Goal: Task Accomplishment & Management: Use online tool/utility

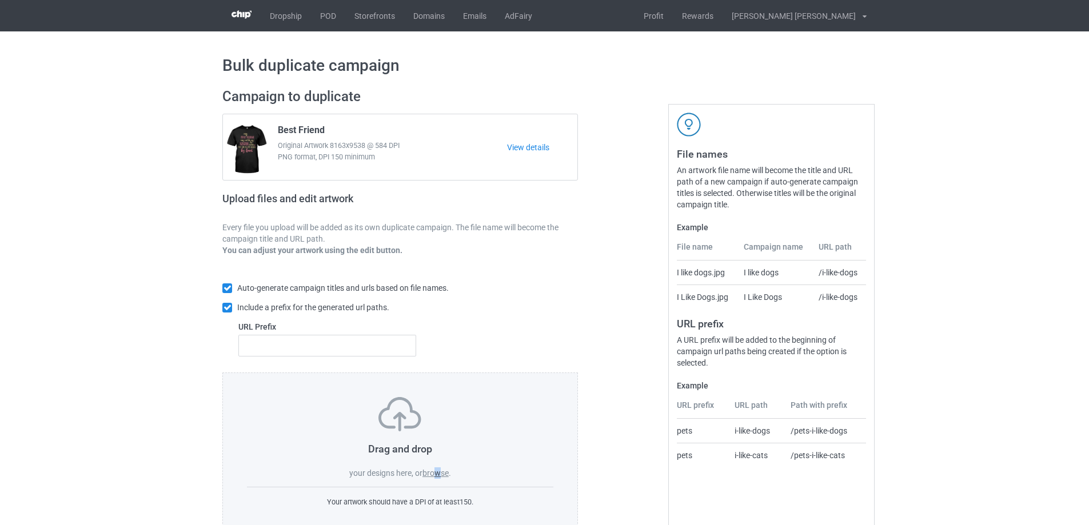
click at [438, 477] on label "browse" at bounding box center [435, 473] width 26 height 9
click at [448, 475] on label "browse" at bounding box center [435, 473] width 26 height 9
click at [0, 0] on input "browse" at bounding box center [0, 0] width 0 height 0
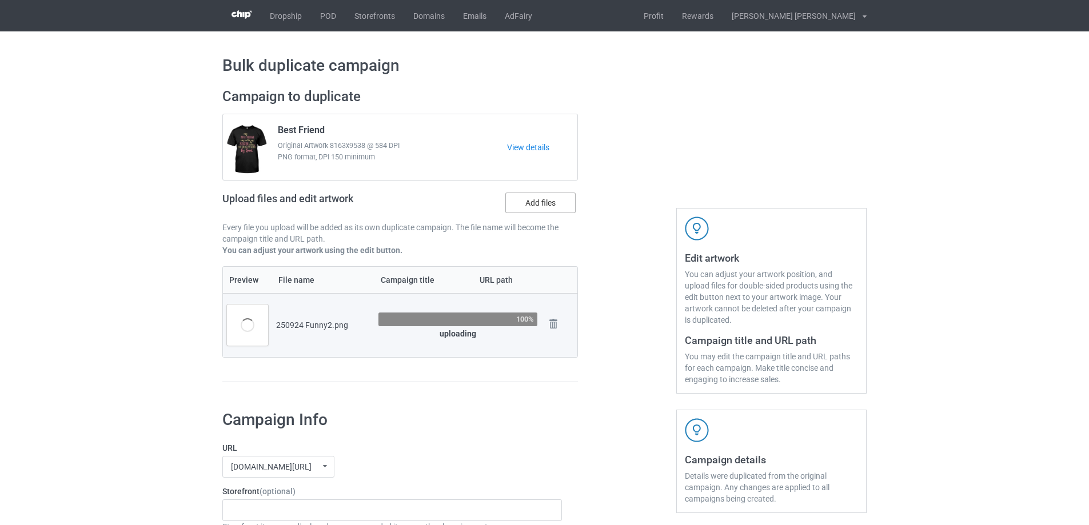
click at [545, 204] on label "Add files" at bounding box center [540, 203] width 70 height 21
click at [0, 0] on input "Add files" at bounding box center [0, 0] width 0 height 0
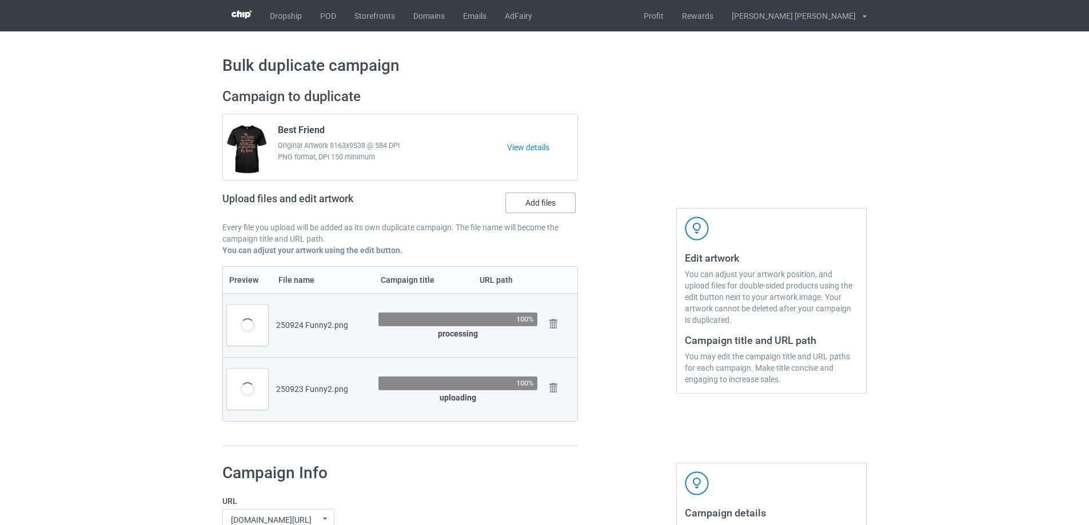
click at [532, 202] on label "Add files" at bounding box center [540, 203] width 70 height 21
click at [0, 0] on input "Add files" at bounding box center [0, 0] width 0 height 0
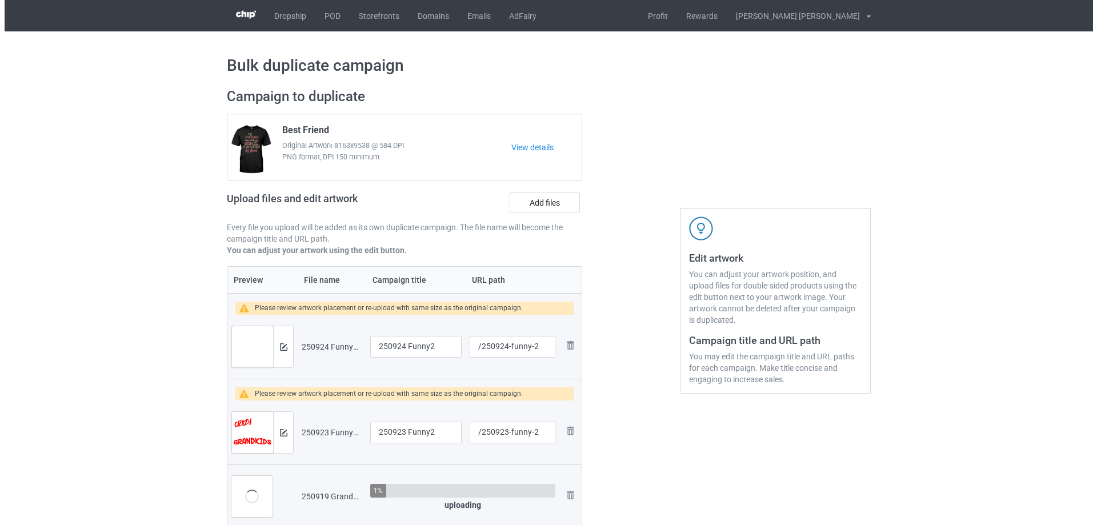
scroll to position [114, 0]
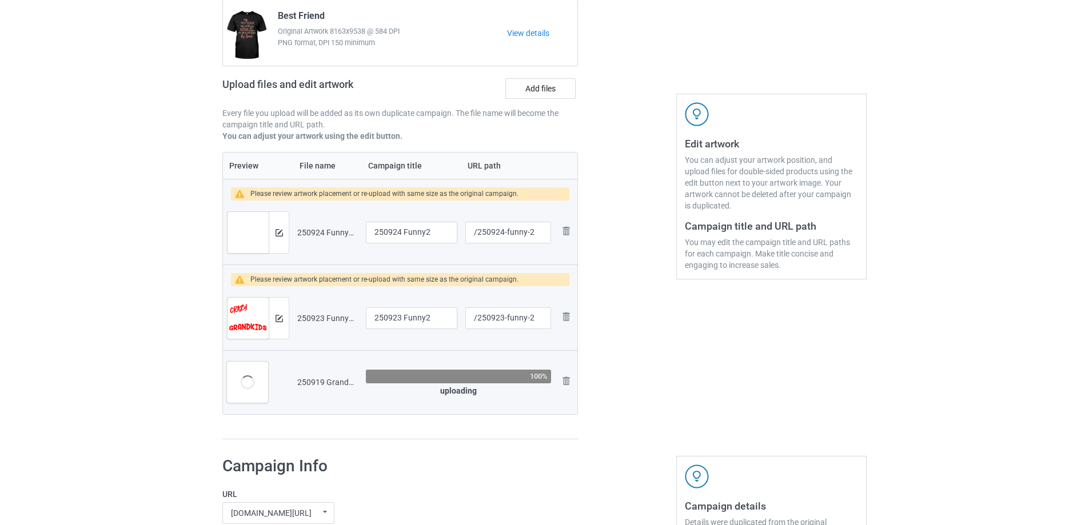
click at [243, 319] on img at bounding box center [247, 324] width 41 height 53
click at [250, 213] on img at bounding box center [247, 238] width 41 height 53
click at [505, 234] on input "/250924-funny-2" at bounding box center [508, 233] width 86 height 22
click at [423, 237] on input "250924 Funny2" at bounding box center [411, 233] width 91 height 22
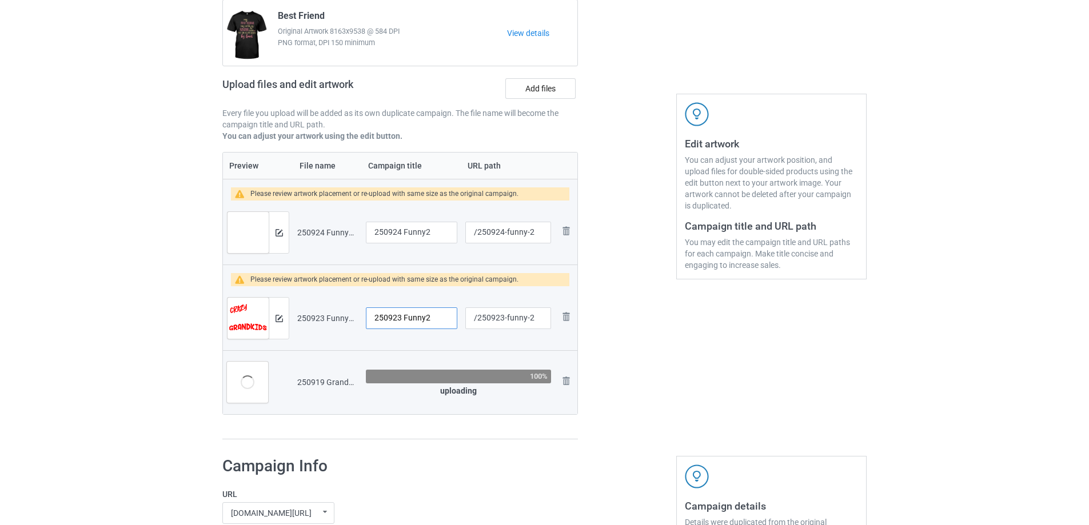
click at [414, 310] on input "250923 Funny2" at bounding box center [411, 318] width 91 height 22
click at [481, 320] on input "/250923-funny-2" at bounding box center [508, 318] width 86 height 22
click at [402, 319] on input "250923 Funny2" at bounding box center [411, 318] width 91 height 22
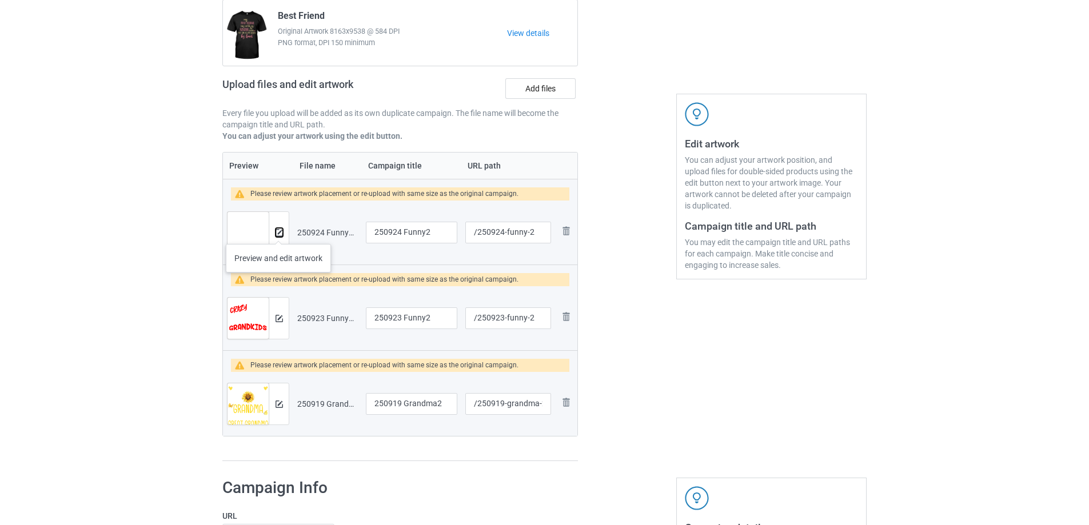
click at [278, 233] on img at bounding box center [278, 232] width 7 height 7
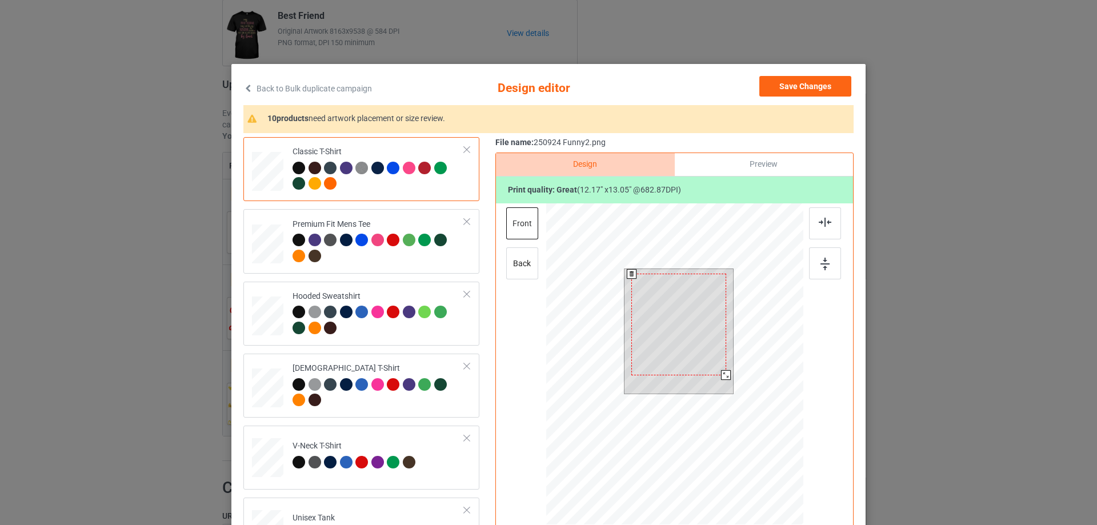
click at [664, 341] on div at bounding box center [678, 325] width 95 height 102
click at [722, 378] on div at bounding box center [727, 376] width 10 height 10
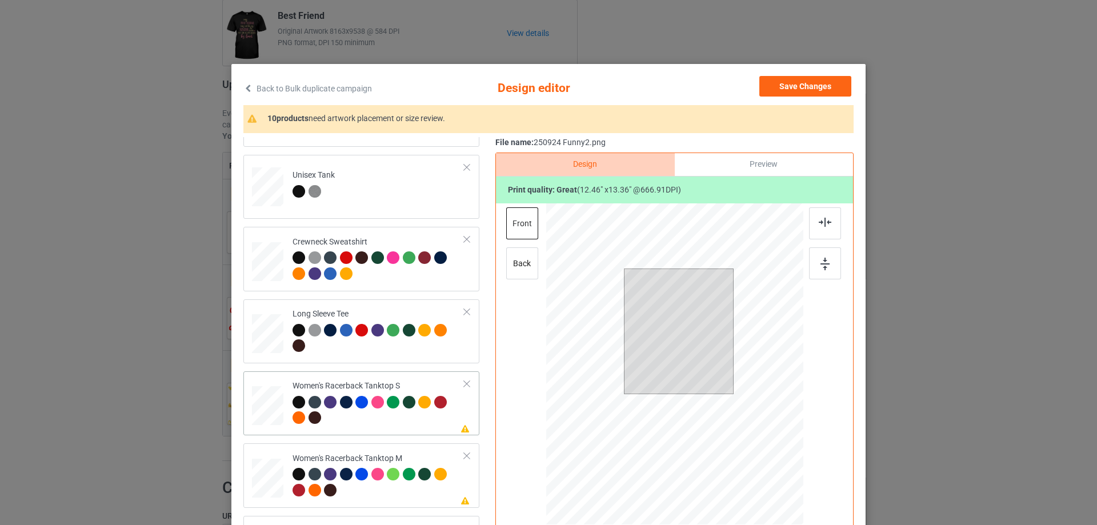
scroll to position [457, 0]
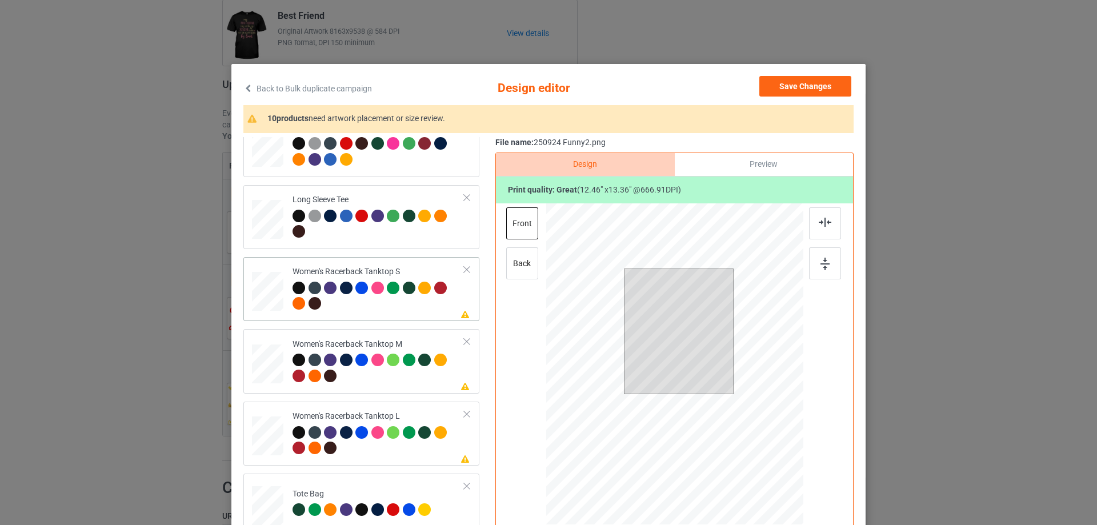
click at [265, 286] on div at bounding box center [268, 291] width 31 height 39
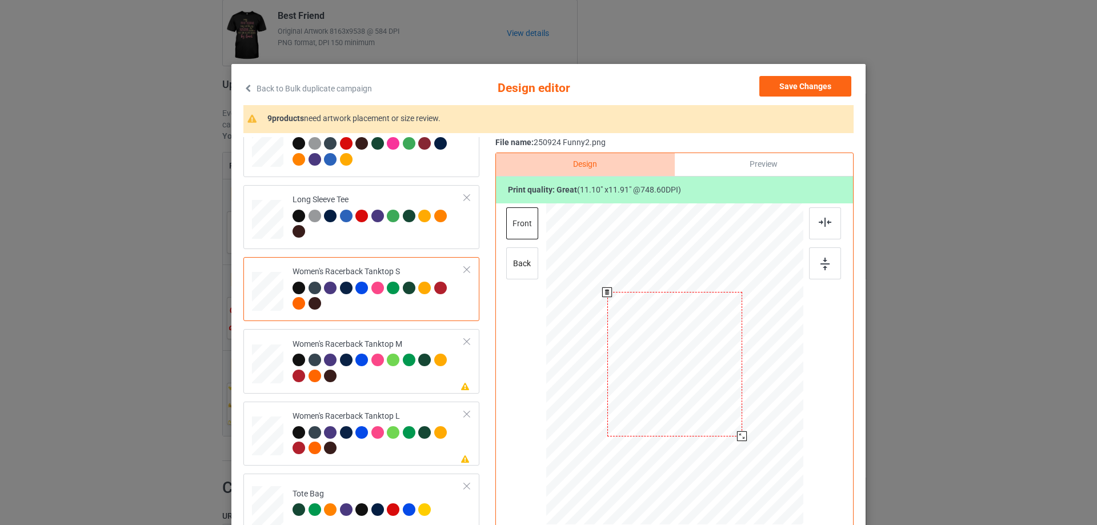
drag, startPoint x: 746, startPoint y: 446, endPoint x: 740, endPoint y: 436, distance: 11.8
click at [740, 436] on div at bounding box center [742, 436] width 10 height 10
drag, startPoint x: 698, startPoint y: 393, endPoint x: 699, endPoint y: 413, distance: 20.0
click at [699, 413] on div at bounding box center [676, 384] width 135 height 145
click at [822, 228] on div at bounding box center [825, 223] width 32 height 32
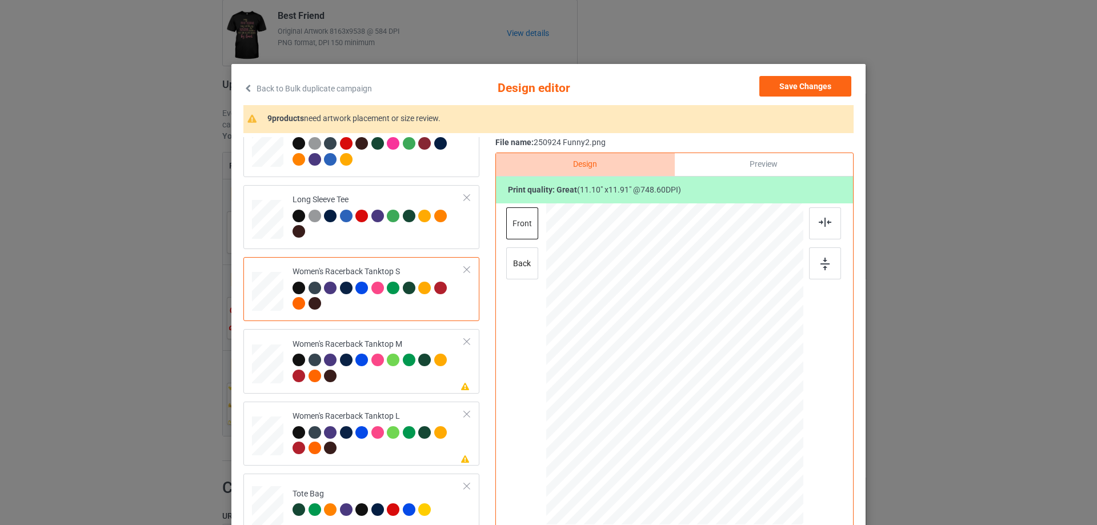
scroll to position [571, 0]
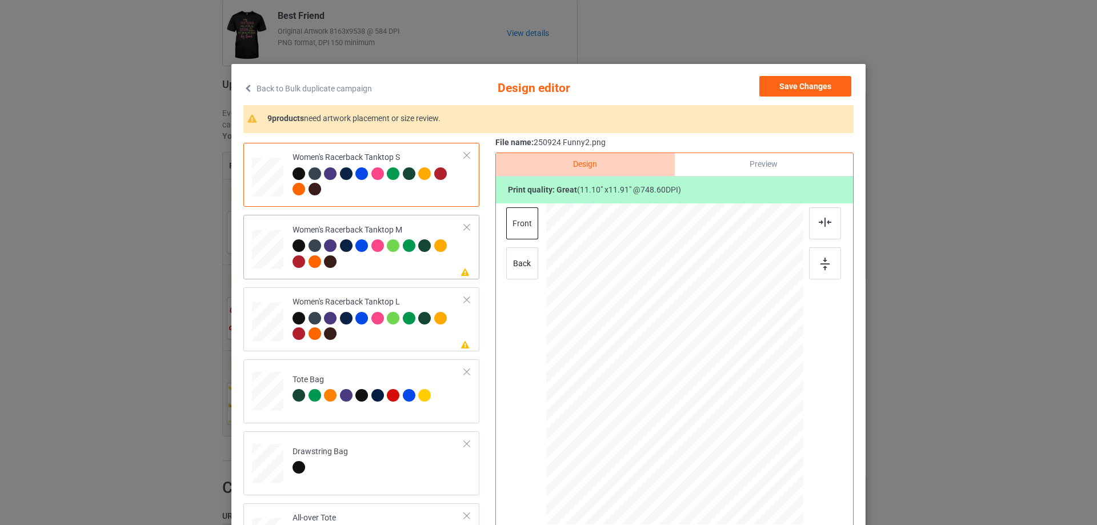
click at [257, 255] on div at bounding box center [267, 249] width 31 height 39
drag, startPoint x: 752, startPoint y: 453, endPoint x: 745, endPoint y: 442, distance: 12.8
click at [745, 442] on div at bounding box center [674, 364] width 257 height 322
drag, startPoint x: 749, startPoint y: 450, endPoint x: 703, endPoint y: 394, distance: 72.7
click at [738, 435] on div at bounding box center [740, 434] width 10 height 10
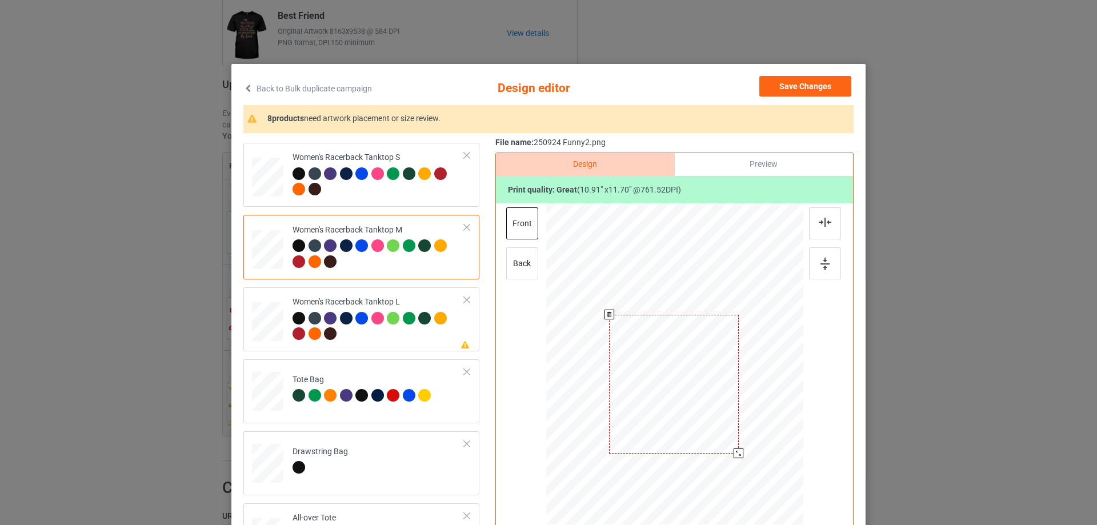
drag, startPoint x: 703, startPoint y: 394, endPoint x: 702, endPoint y: 414, distance: 20.0
click at [702, 414] on div at bounding box center [674, 384] width 130 height 139
click at [824, 233] on div at bounding box center [825, 223] width 32 height 32
click at [824, 230] on div at bounding box center [825, 223] width 32 height 32
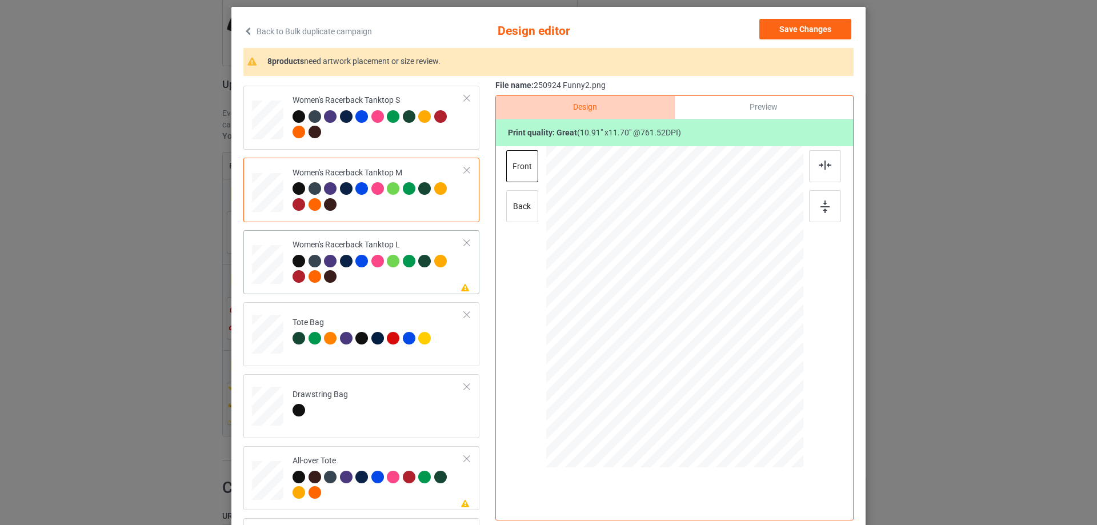
click at [266, 270] on div at bounding box center [267, 265] width 31 height 38
drag, startPoint x: 741, startPoint y: 377, endPoint x: 717, endPoint y: 355, distance: 32.4
click at [739, 375] on div at bounding box center [742, 380] width 10 height 10
click at [711, 373] on div at bounding box center [675, 332] width 132 height 142
click at [828, 163] on div at bounding box center [825, 166] width 32 height 32
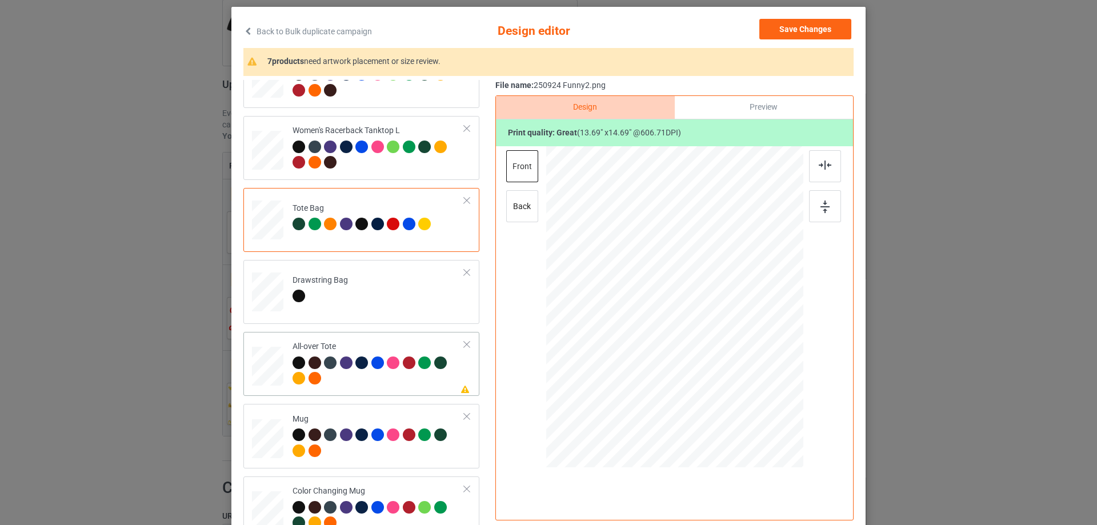
scroll to position [743, 0]
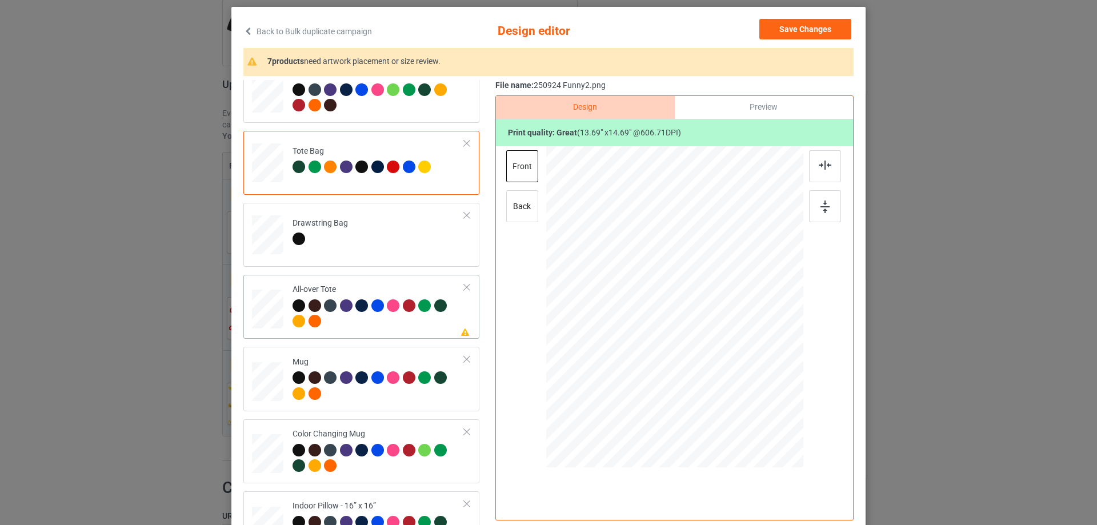
click at [275, 314] on div at bounding box center [267, 309] width 31 height 31
drag, startPoint x: 747, startPoint y: 390, endPoint x: 755, endPoint y: 399, distance: 12.1
click at [755, 399] on div at bounding box center [760, 399] width 10 height 10
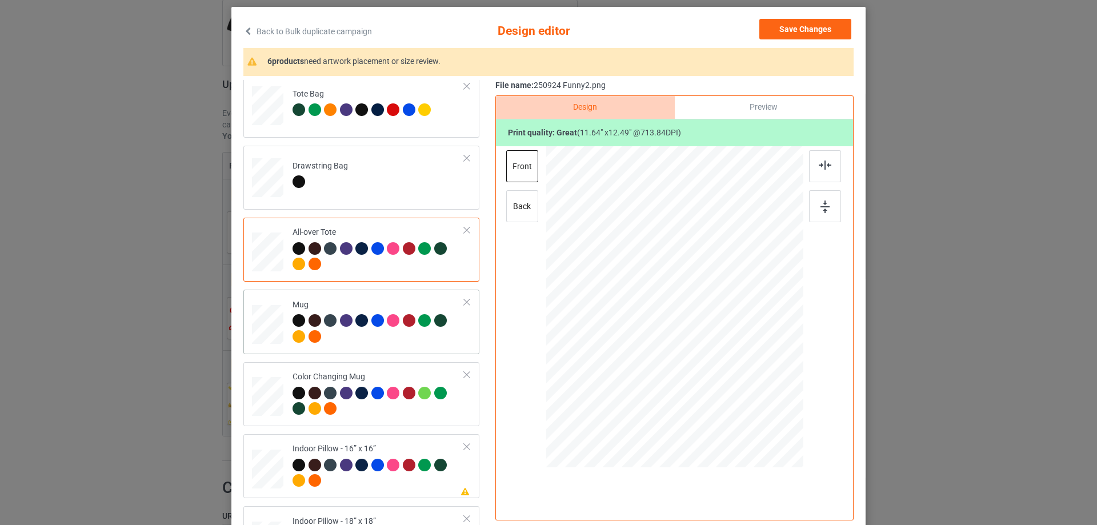
click at [268, 319] on div at bounding box center [267, 324] width 31 height 13
click at [789, 360] on div at bounding box center [791, 357] width 10 height 10
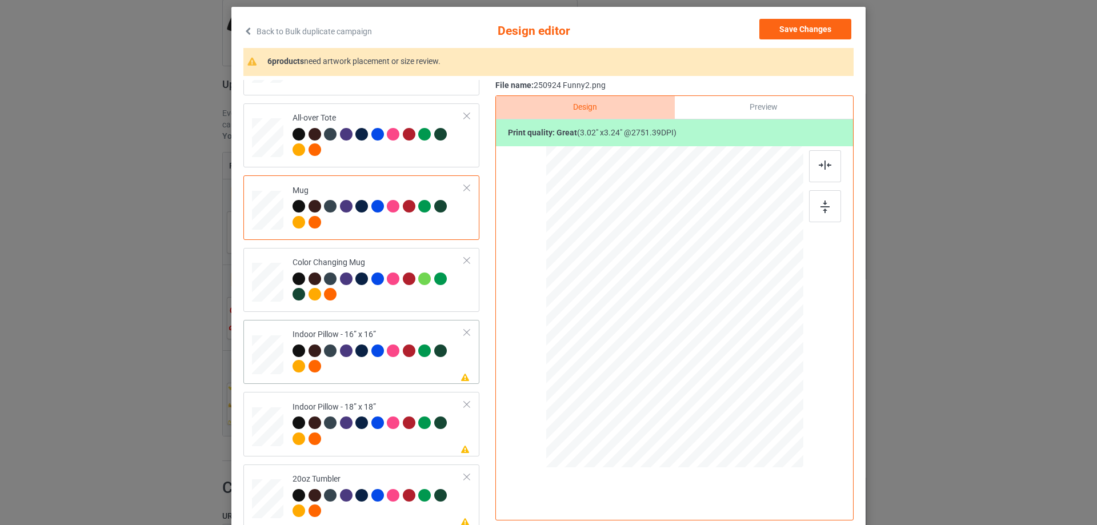
click at [281, 356] on td at bounding box center [269, 352] width 34 height 55
click at [750, 393] on div at bounding box center [752, 390] width 10 height 10
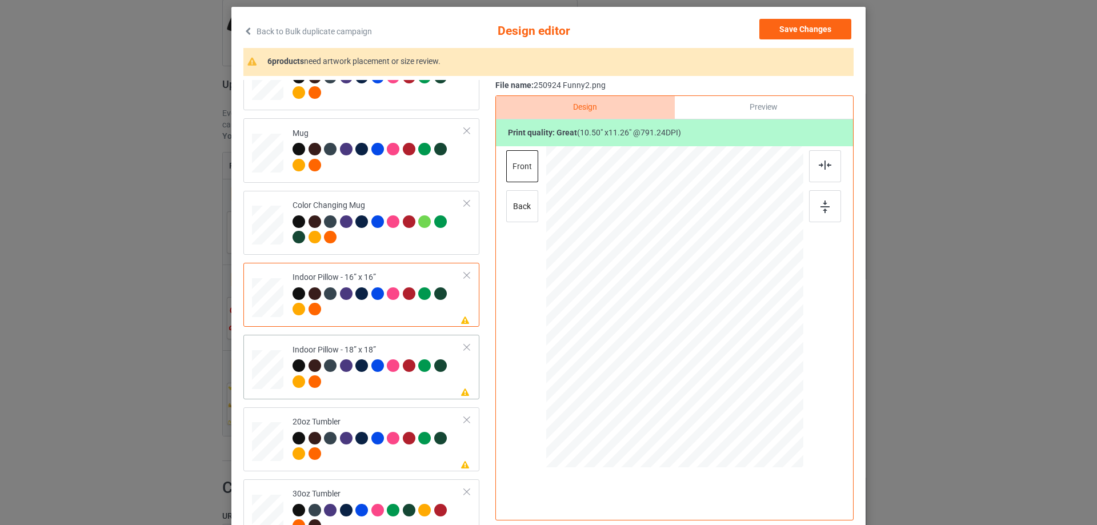
click at [268, 370] on div at bounding box center [267, 369] width 31 height 31
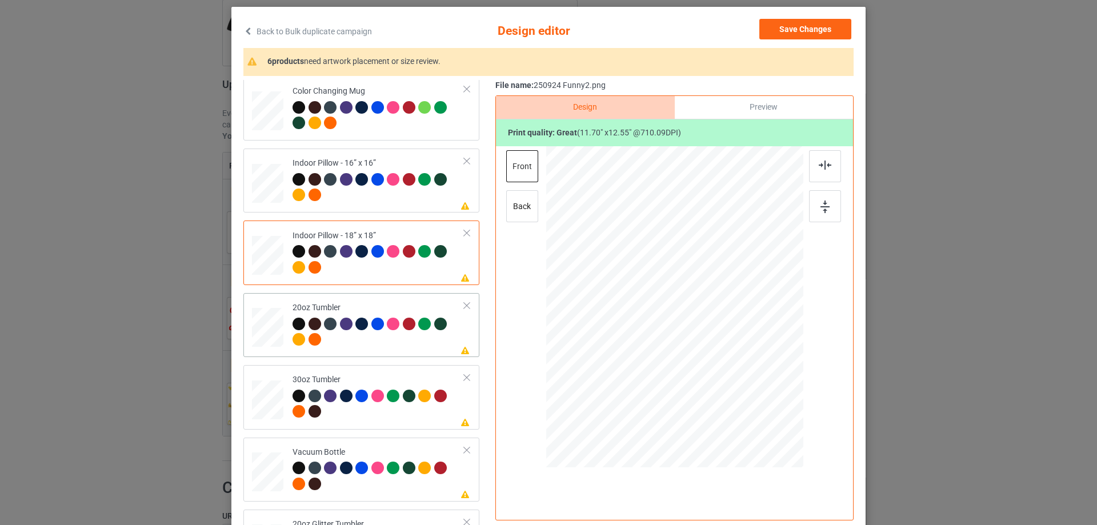
click at [262, 323] on div at bounding box center [268, 328] width 30 height 18
click at [658, 351] on div at bounding box center [659, 350] width 10 height 10
click at [279, 396] on td at bounding box center [269, 397] width 34 height 55
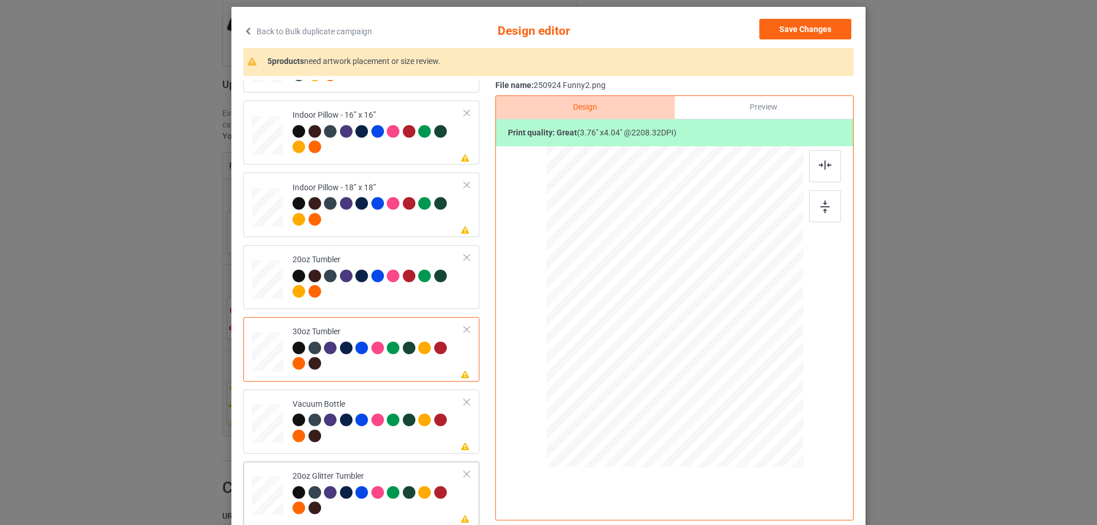
scroll to position [134, 0]
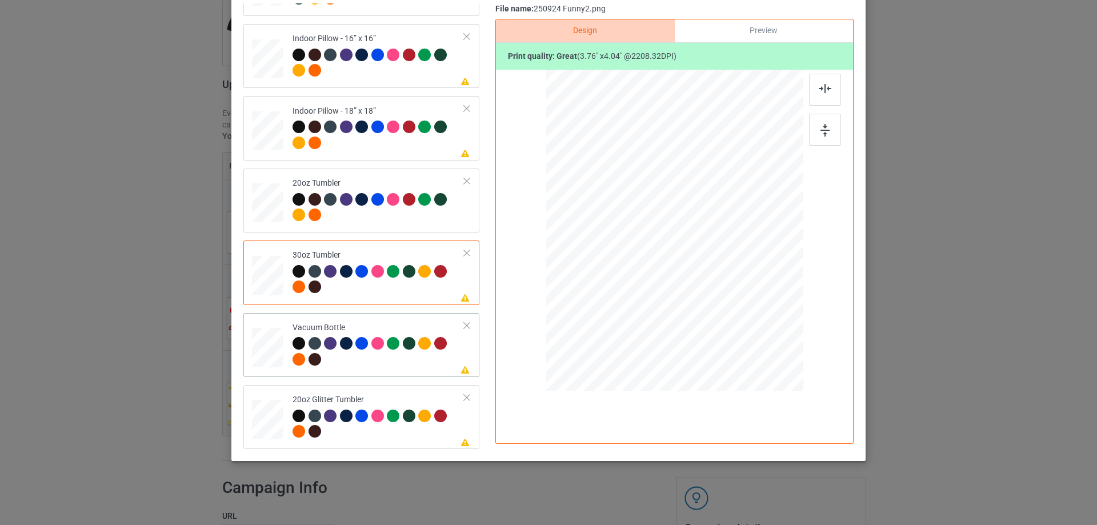
click at [270, 341] on div at bounding box center [268, 347] width 30 height 16
click at [262, 422] on div at bounding box center [268, 419] width 30 height 25
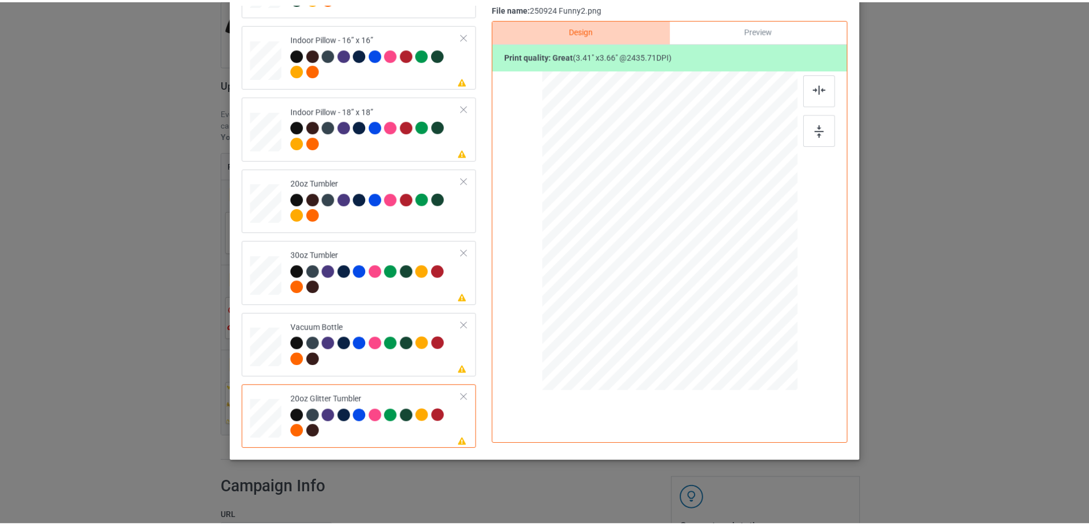
scroll to position [0, 0]
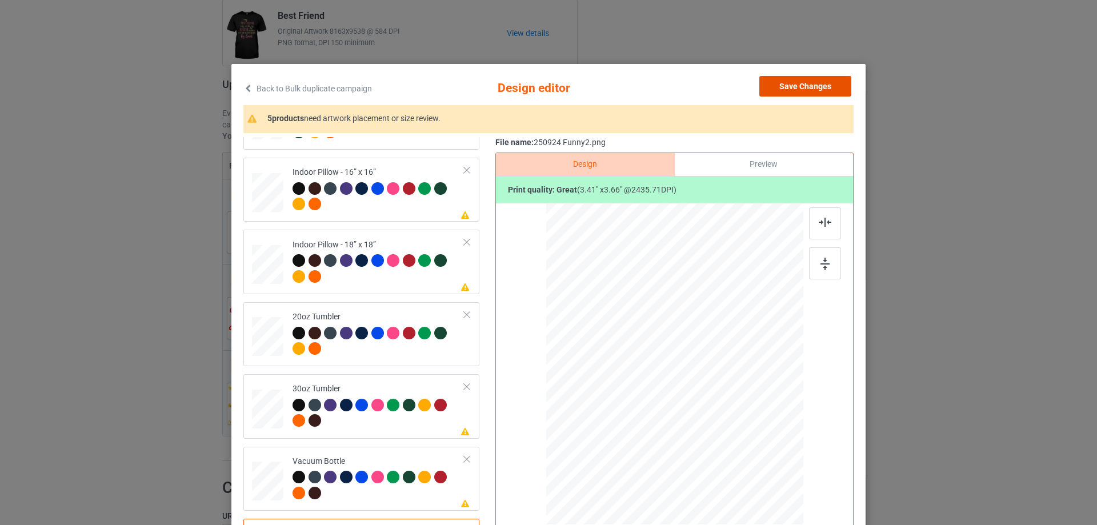
click at [817, 91] on button "Save Changes" at bounding box center [805, 86] width 92 height 21
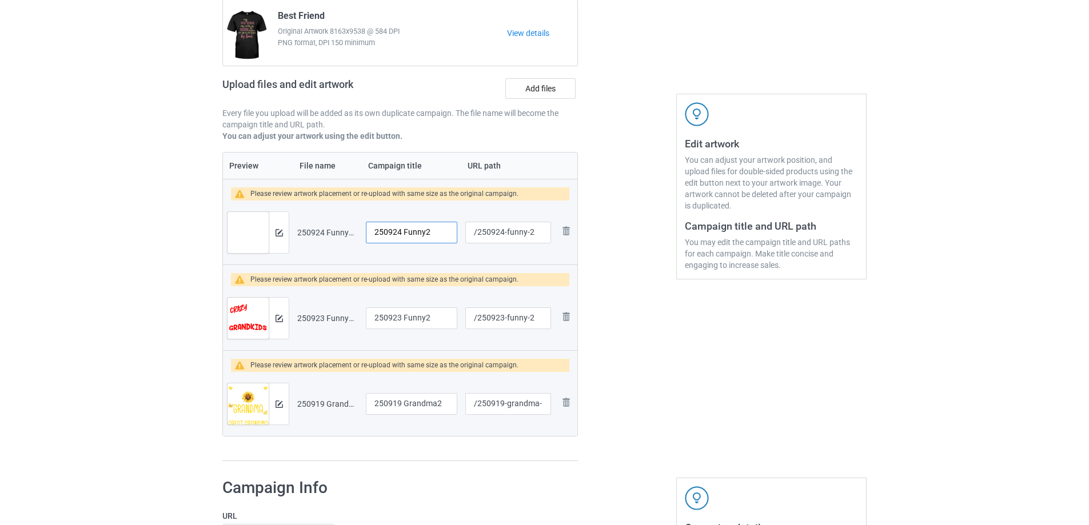
click at [428, 235] on input "250924 Funny2" at bounding box center [411, 233] width 91 height 22
drag, startPoint x: 1015, startPoint y: 314, endPoint x: 973, endPoint y: 319, distance: 42.0
drag, startPoint x: 438, startPoint y: 232, endPoint x: 227, endPoint y: 219, distance: 211.8
click at [227, 219] on tr "Preview and edit artwork 250924 Funny2.png 250924 Funny2 /250924-funny-2 Remove…" at bounding box center [400, 233] width 354 height 64
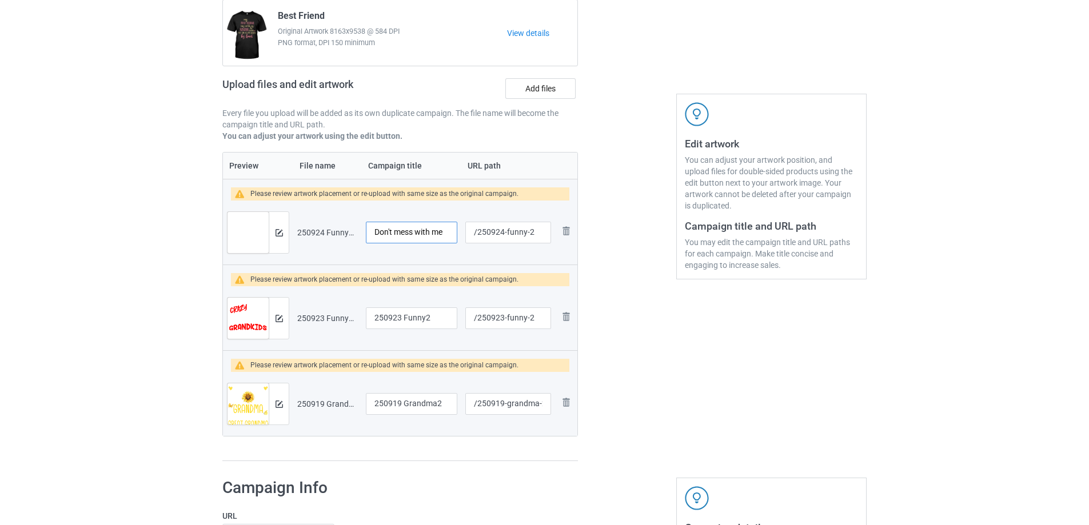
type input "Don't mess with me"
drag, startPoint x: 506, startPoint y: 234, endPoint x: 535, endPoint y: 233, distance: 29.7
click at [535, 233] on input "/250924-funny-2" at bounding box center [508, 233] width 86 height 22
type input "/250924-2"
drag, startPoint x: 506, startPoint y: 317, endPoint x: 537, endPoint y: 323, distance: 31.5
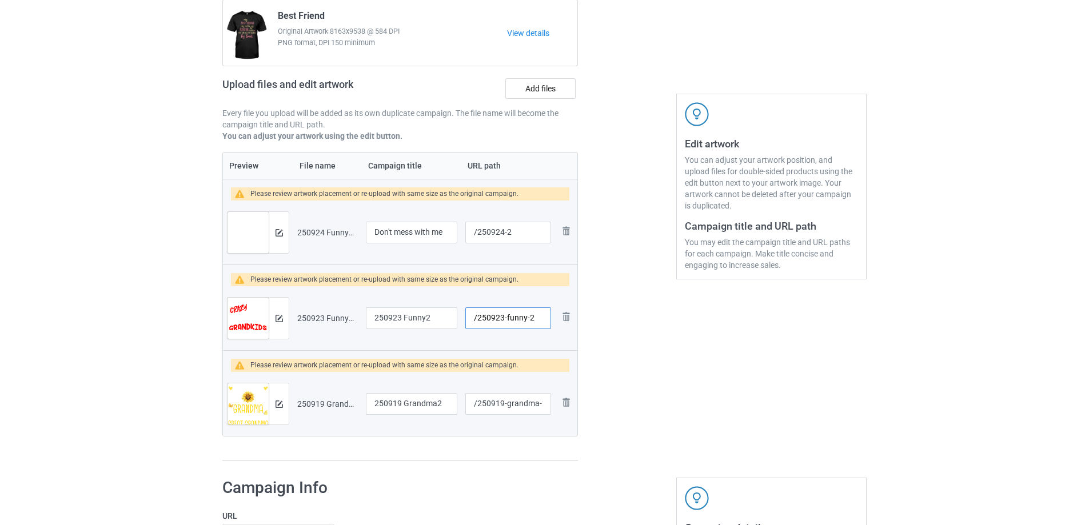
click at [537, 323] on input "/250923-funny-2" at bounding box center [508, 318] width 86 height 22
type input "/250923-2"
drag, startPoint x: 505, startPoint y: 403, endPoint x: 539, endPoint y: 403, distance: 34.9
click at [539, 403] on input "/250919-grandma-2" at bounding box center [508, 404] width 86 height 22
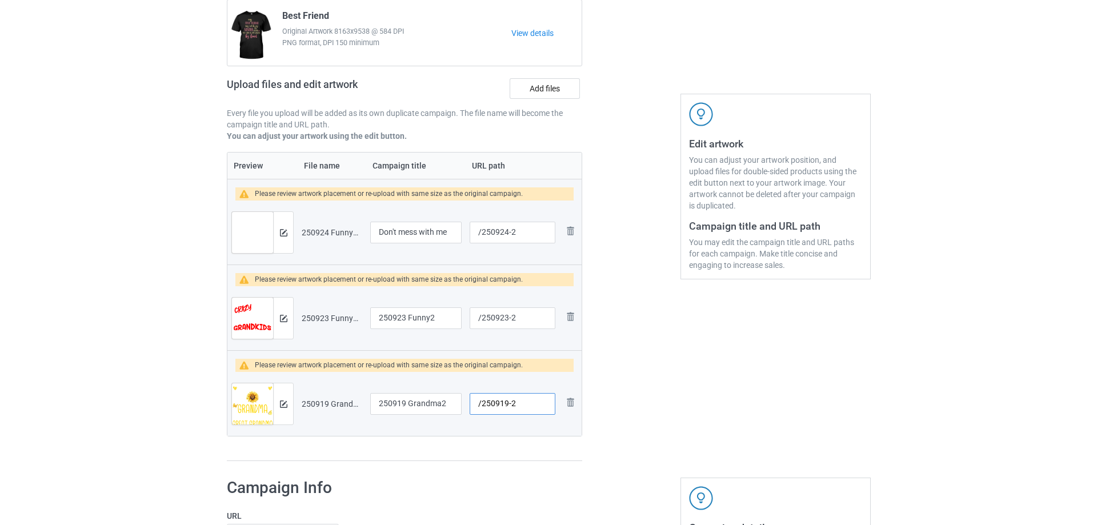
scroll to position [0, 0]
click at [510, 406] on input "/250919-2" at bounding box center [508, 404] width 86 height 22
type input "/250919-3"
click at [279, 314] on button at bounding box center [278, 318] width 7 height 9
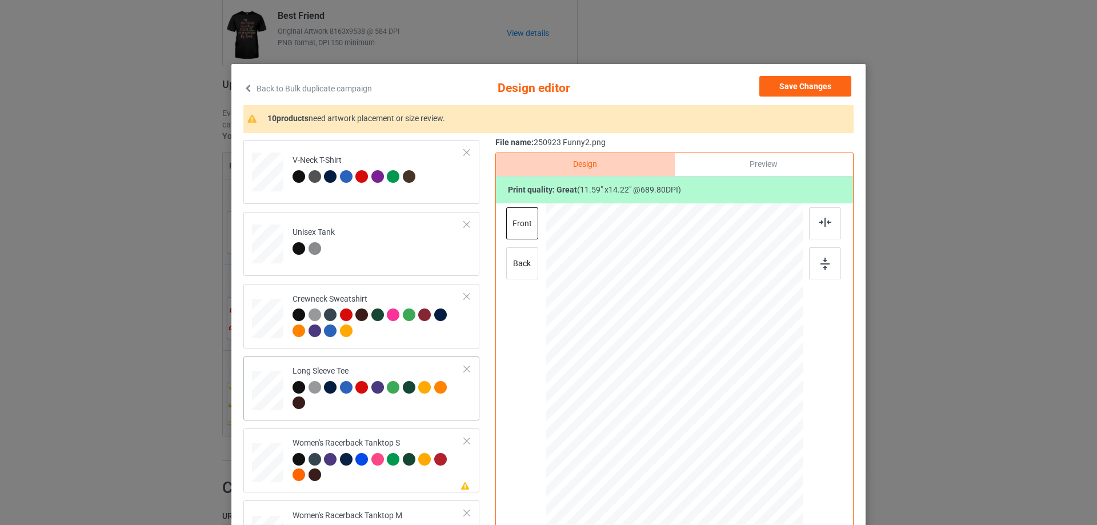
scroll to position [400, 0]
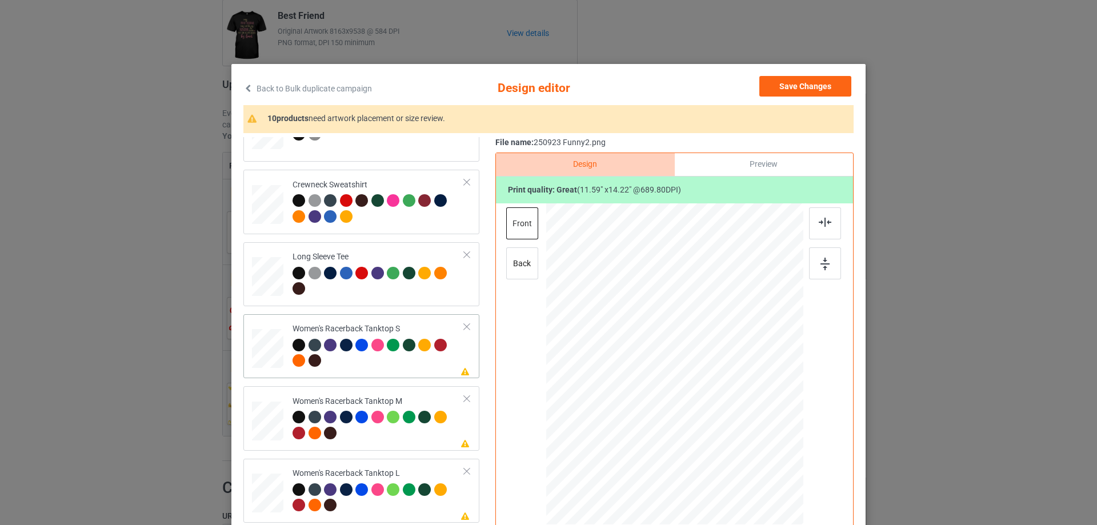
click at [268, 355] on div at bounding box center [268, 348] width 31 height 39
drag, startPoint x: 747, startPoint y: 457, endPoint x: 739, endPoint y: 441, distance: 17.9
click at [739, 441] on div at bounding box center [739, 443] width 10 height 10
drag, startPoint x: 702, startPoint y: 402, endPoint x: 702, endPoint y: 430, distance: 27.4
click at [702, 430] on div at bounding box center [675, 391] width 128 height 157
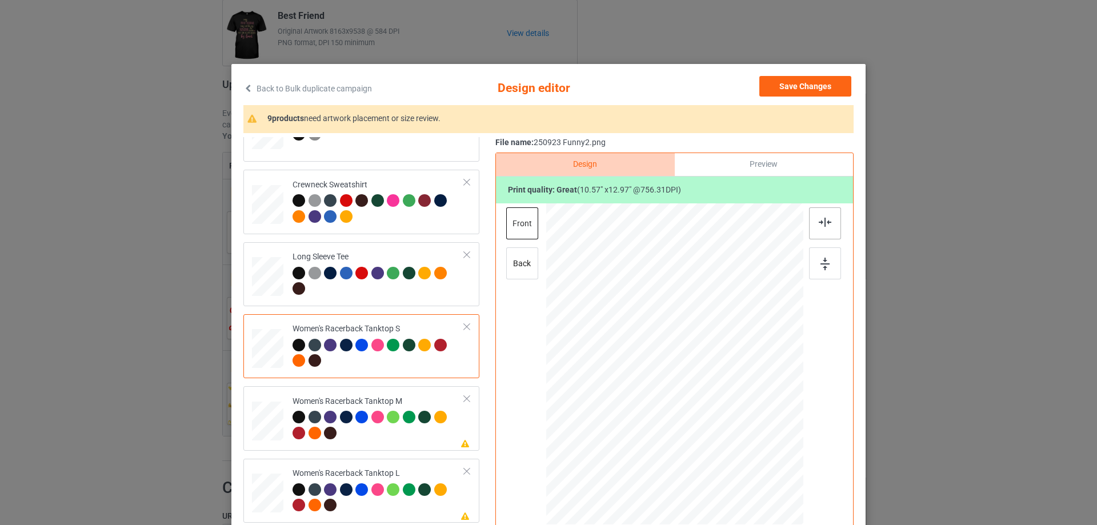
click at [821, 227] on div at bounding box center [825, 223] width 32 height 32
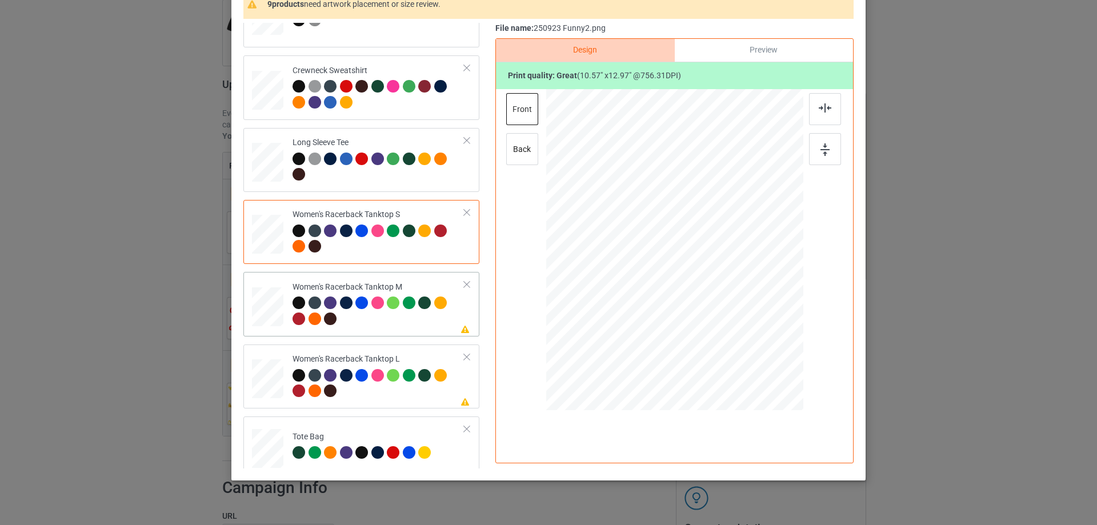
click at [279, 318] on td at bounding box center [269, 304] width 34 height 55
drag, startPoint x: 749, startPoint y: 345, endPoint x: 720, endPoint y: 309, distance: 45.9
click at [739, 329] on div at bounding box center [742, 332] width 10 height 10
click at [696, 296] on div at bounding box center [675, 272] width 131 height 161
click at [813, 103] on div at bounding box center [825, 109] width 32 height 32
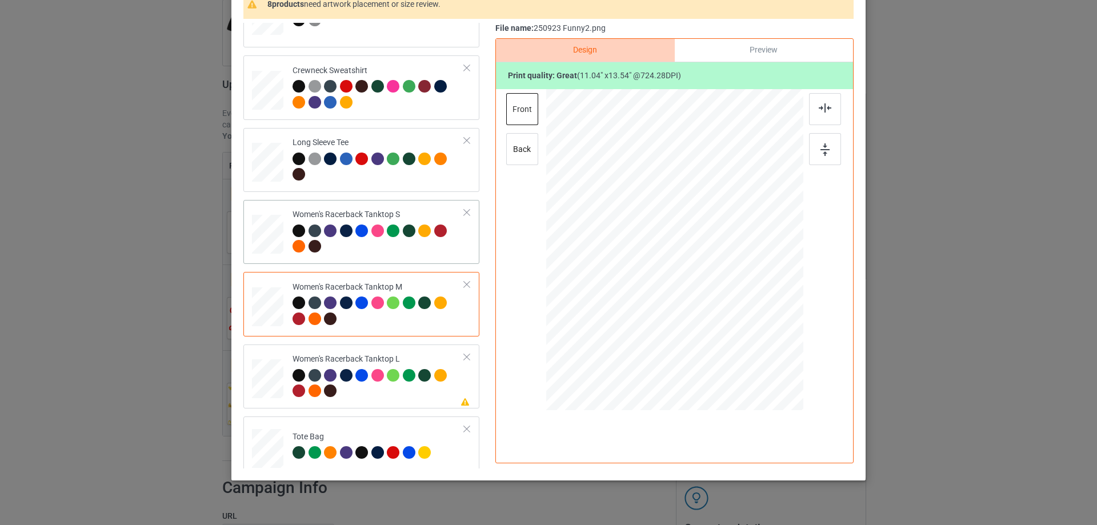
scroll to position [514, 0]
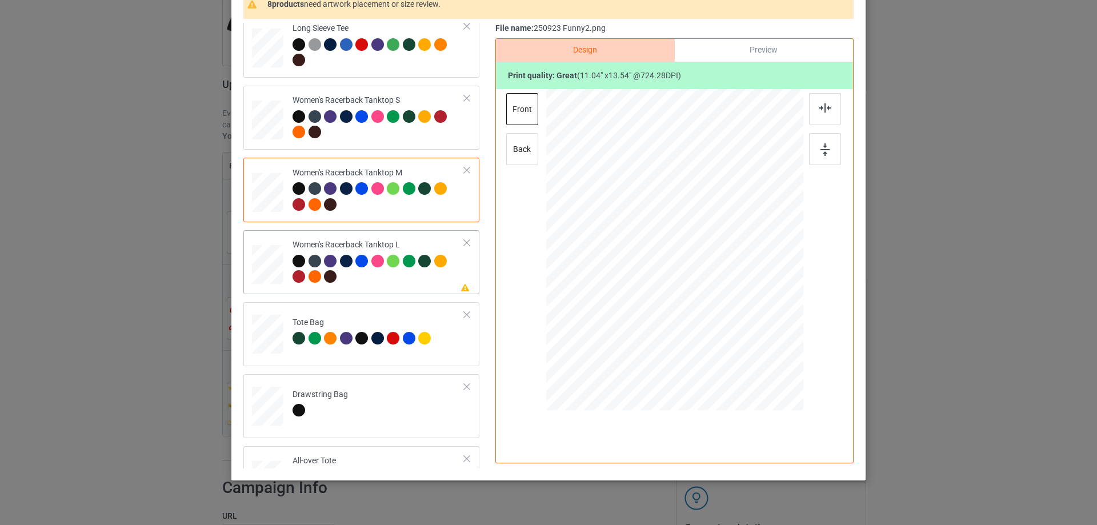
click at [272, 271] on div at bounding box center [267, 265] width 31 height 38
drag, startPoint x: 749, startPoint y: 346, endPoint x: 706, endPoint y: 281, distance: 77.5
click at [737, 333] on div at bounding box center [742, 332] width 10 height 10
drag, startPoint x: 705, startPoint y: 278, endPoint x: 707, endPoint y: 304, distance: 25.8
click at [707, 304] on div at bounding box center [676, 276] width 133 height 162
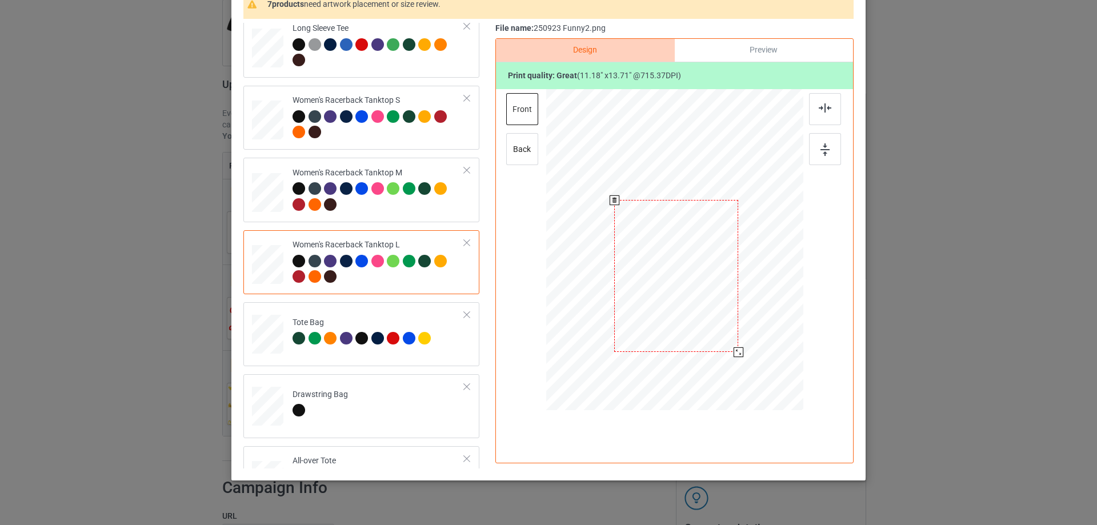
drag, startPoint x: 738, startPoint y: 359, endPoint x: 735, endPoint y: 353, distance: 6.9
click at [735, 353] on div at bounding box center [739, 352] width 10 height 10
click at [706, 302] on div at bounding box center [676, 274] width 124 height 152
click at [819, 109] on img at bounding box center [825, 107] width 13 height 9
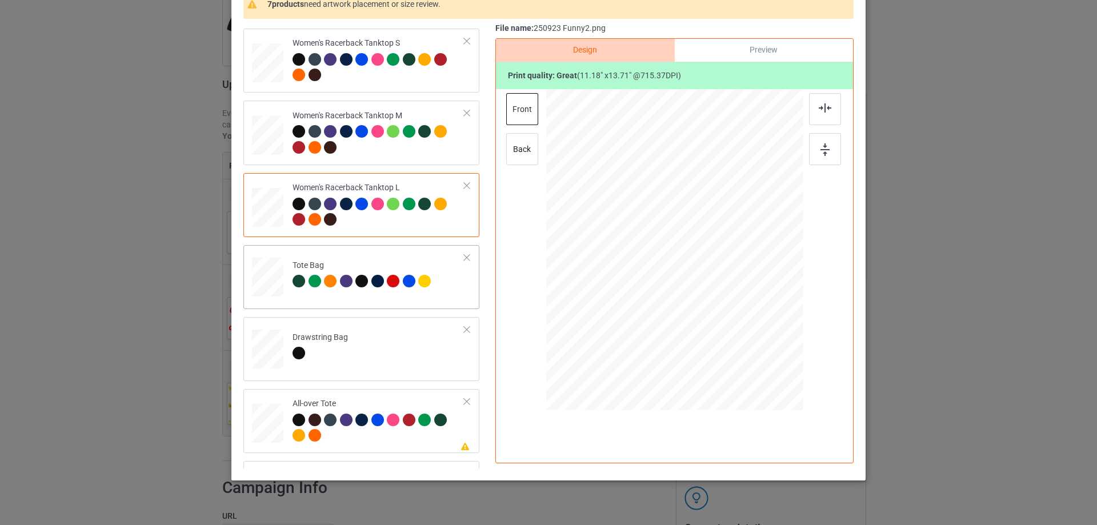
click at [264, 283] on div at bounding box center [268, 282] width 15 height 17
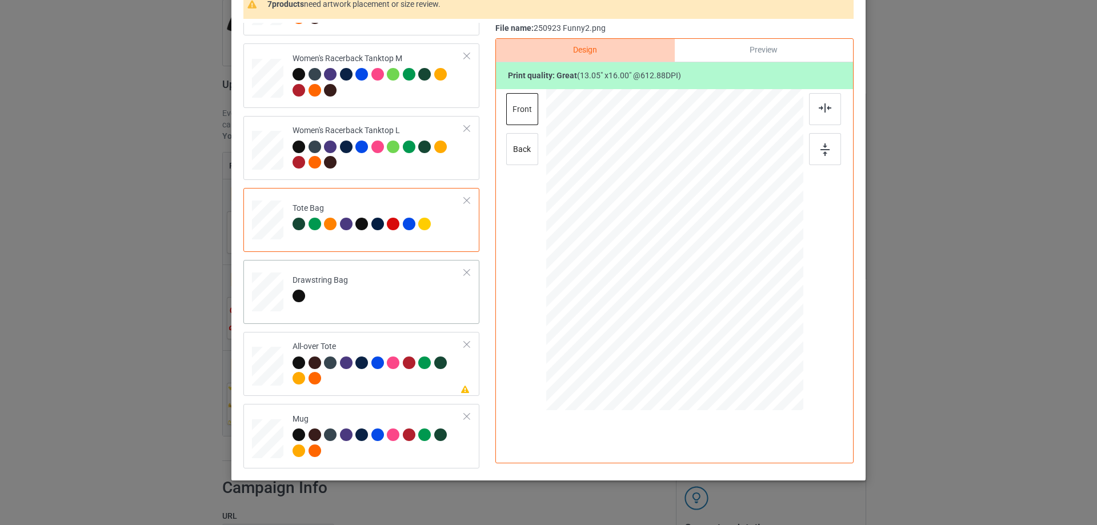
click at [265, 298] on div at bounding box center [268, 293] width 12 height 14
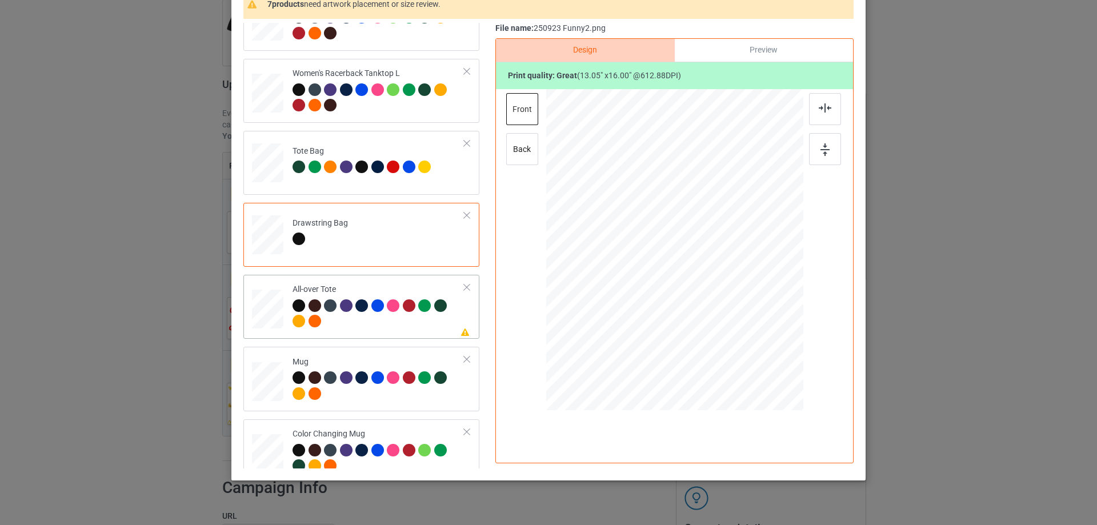
click at [278, 306] on div at bounding box center [267, 309] width 31 height 31
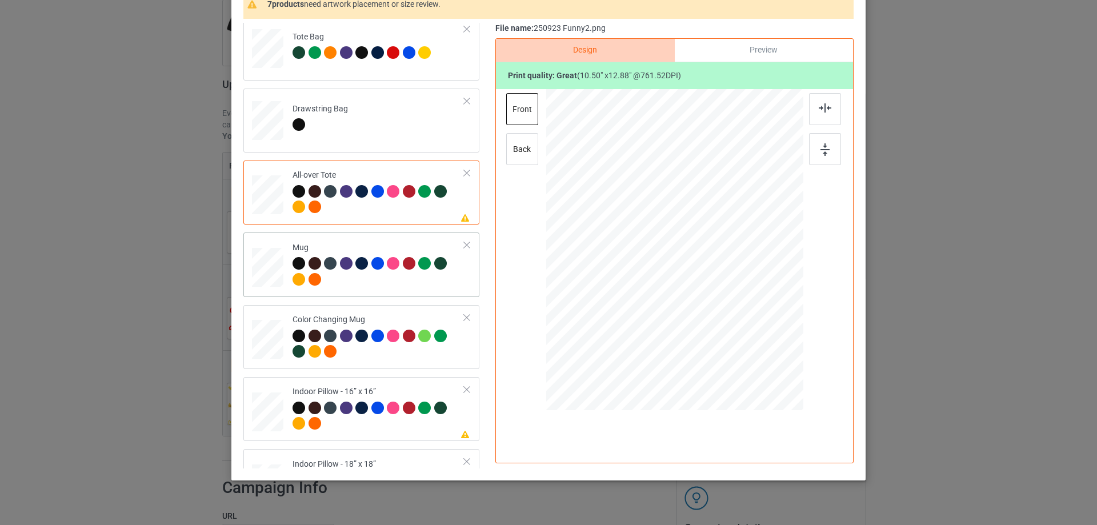
click at [253, 271] on div at bounding box center [267, 267] width 31 height 13
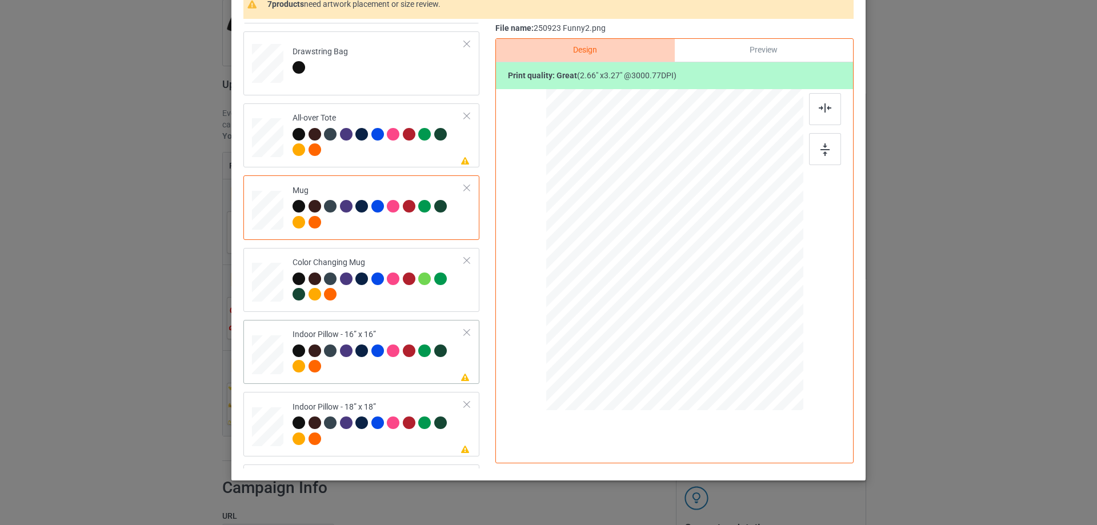
click at [276, 360] on div at bounding box center [267, 354] width 31 height 31
click at [743, 335] on div at bounding box center [746, 337] width 10 height 10
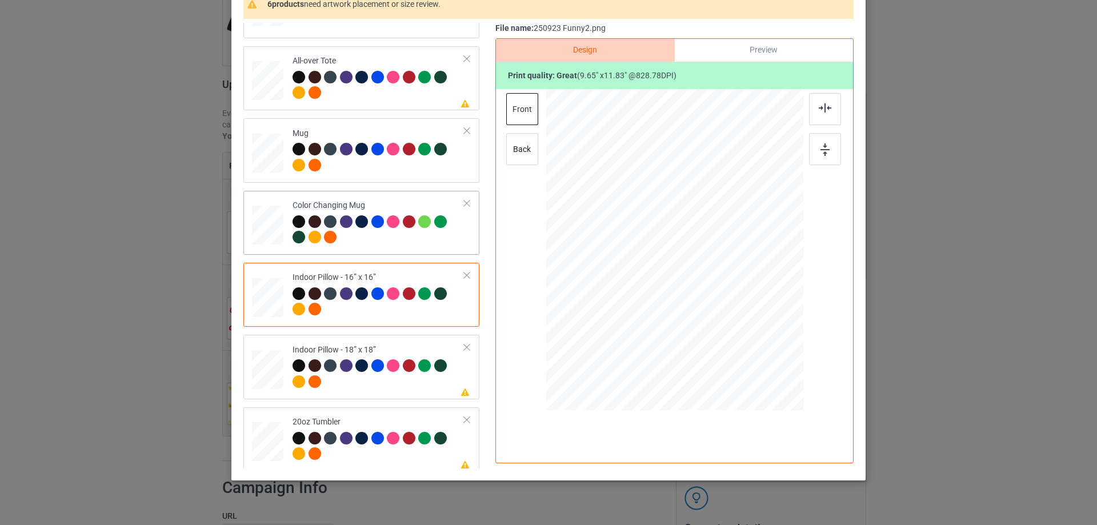
scroll to position [971, 0]
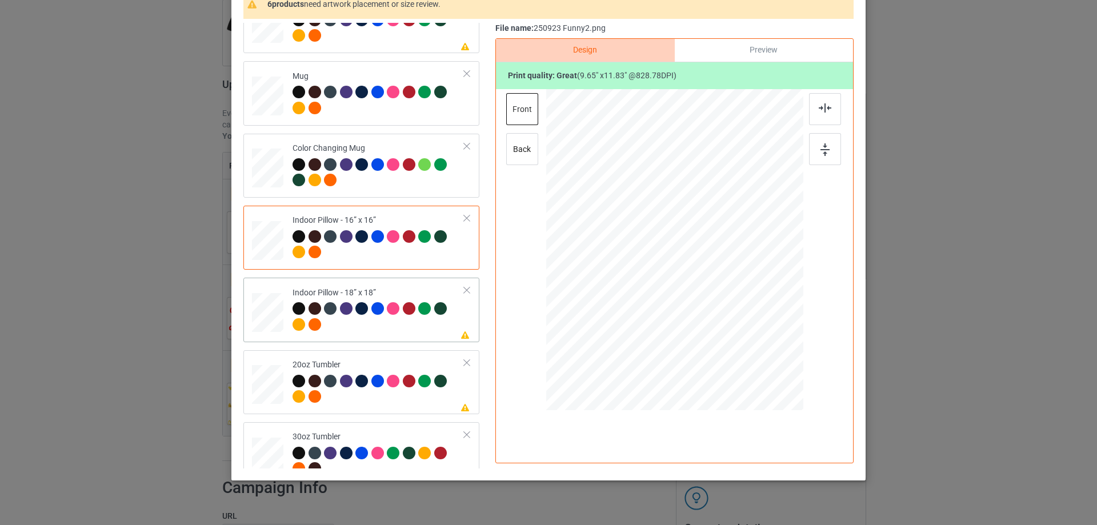
click at [274, 315] on div at bounding box center [267, 312] width 31 height 31
drag, startPoint x: 749, startPoint y: 344, endPoint x: 747, endPoint y: 338, distance: 6.7
click at [747, 338] on div at bounding box center [748, 340] width 10 height 10
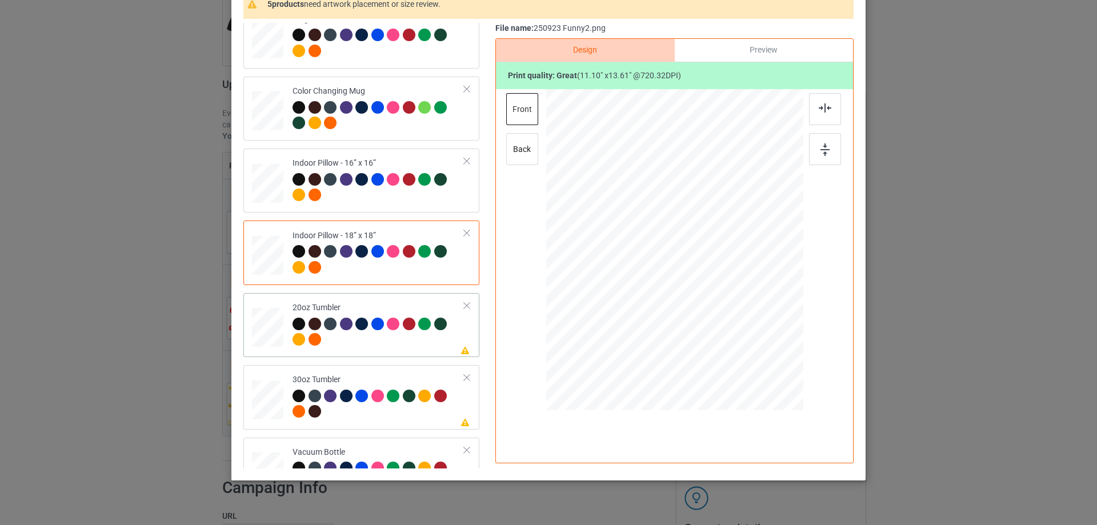
click at [274, 326] on div at bounding box center [268, 328] width 30 height 18
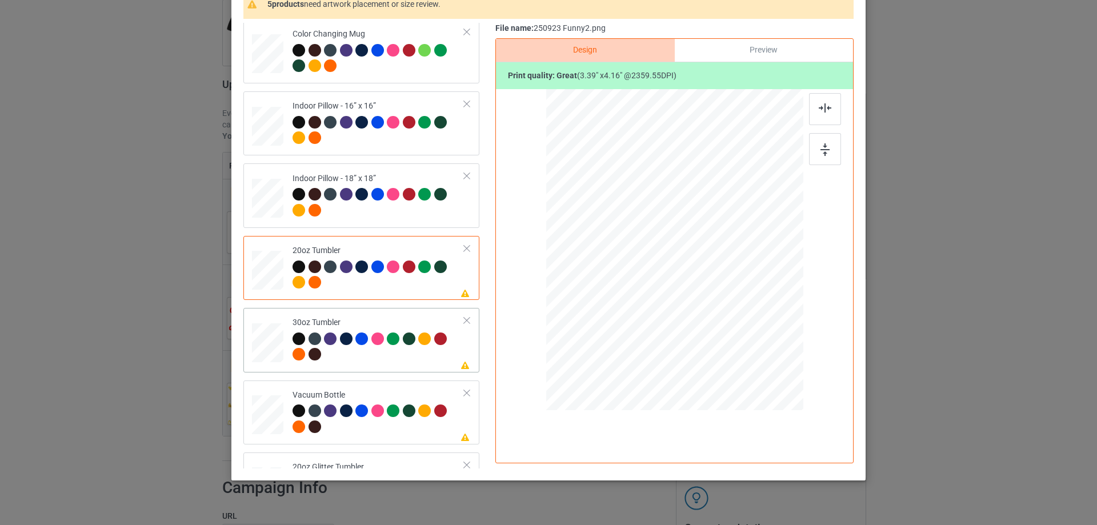
click at [270, 350] on div at bounding box center [268, 342] width 30 height 17
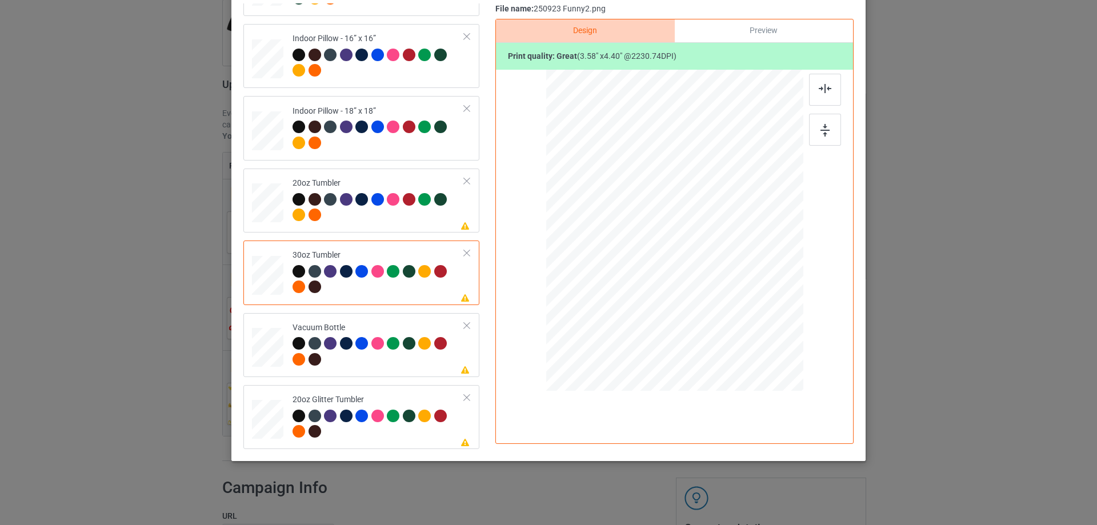
scroll to position [0, 0]
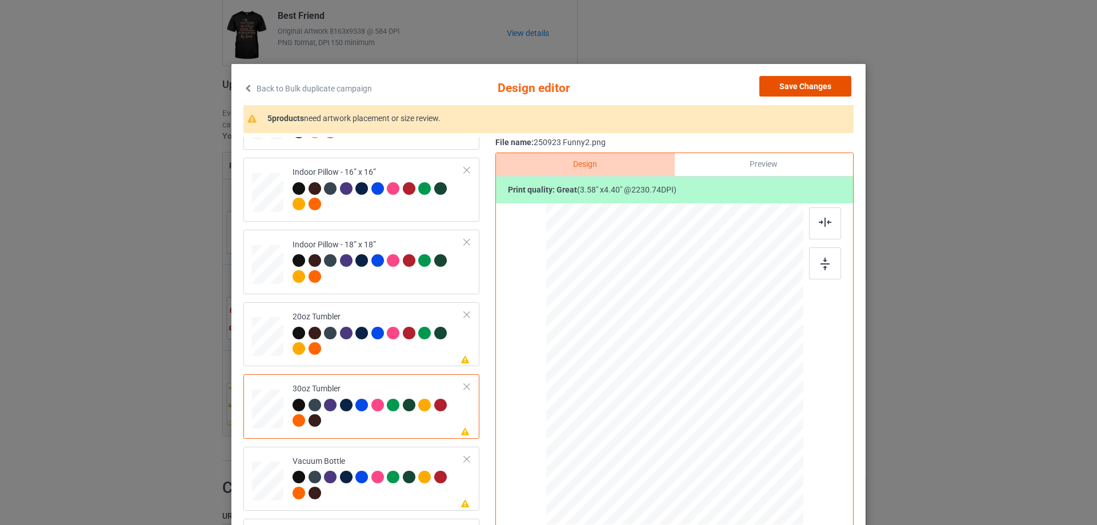
click at [825, 89] on button "Save Changes" at bounding box center [805, 86] width 92 height 21
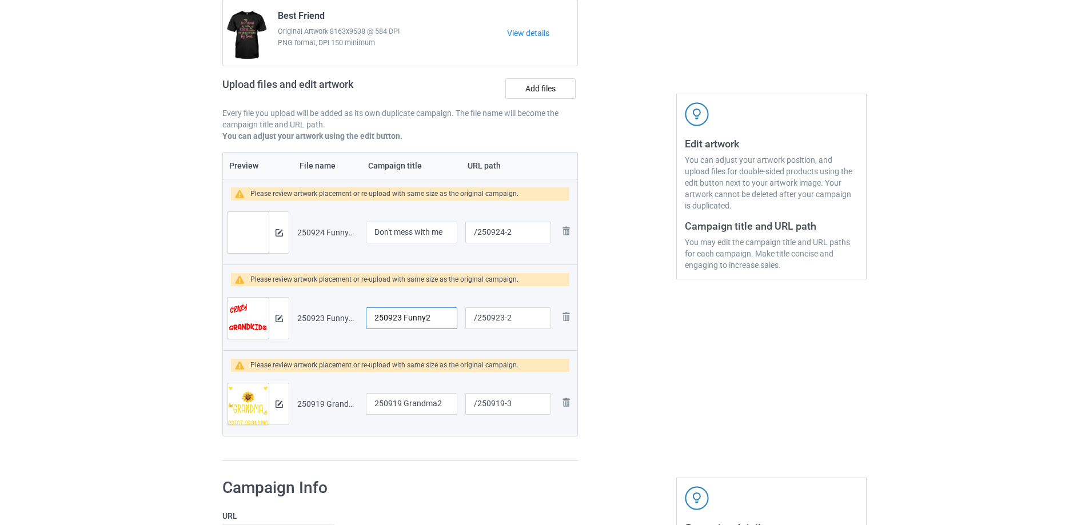
drag, startPoint x: 427, startPoint y: 318, endPoint x: 349, endPoint y: 318, distance: 78.9
click at [349, 318] on tr "Preview and edit artwork 250923 Funny2.png 250923 Funny2 /250923-2 Remove file" at bounding box center [400, 318] width 354 height 64
type input "Crazy Grandma"
drag, startPoint x: 443, startPoint y: 405, endPoint x: 284, endPoint y: 403, distance: 158.9
click at [284, 403] on tr "Preview and edit artwork 250919 Grandma2.png 250919 Grandma2 /250919-3 Remove f…" at bounding box center [400, 404] width 354 height 64
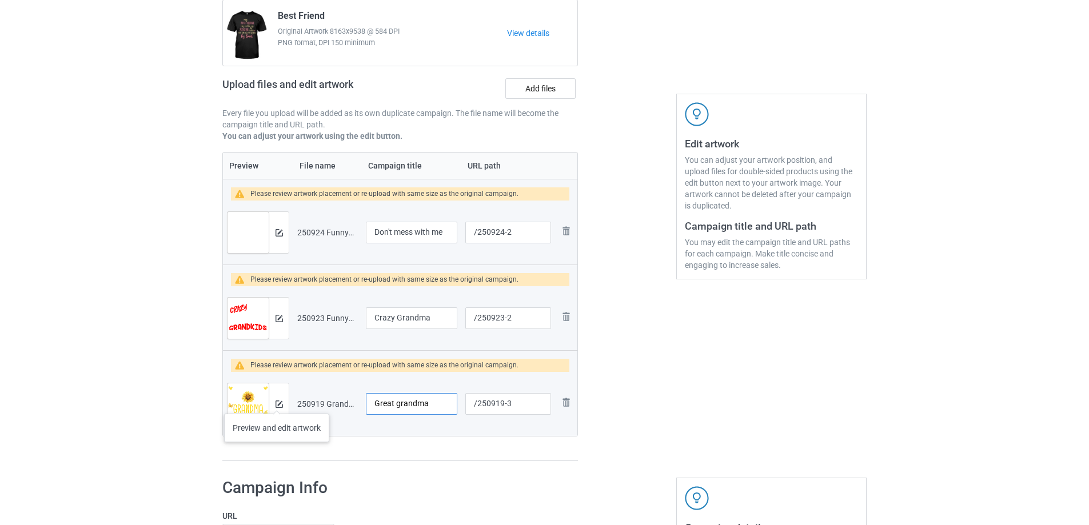
type input "Great grandma"
click at [277, 402] on img at bounding box center [278, 404] width 7 height 7
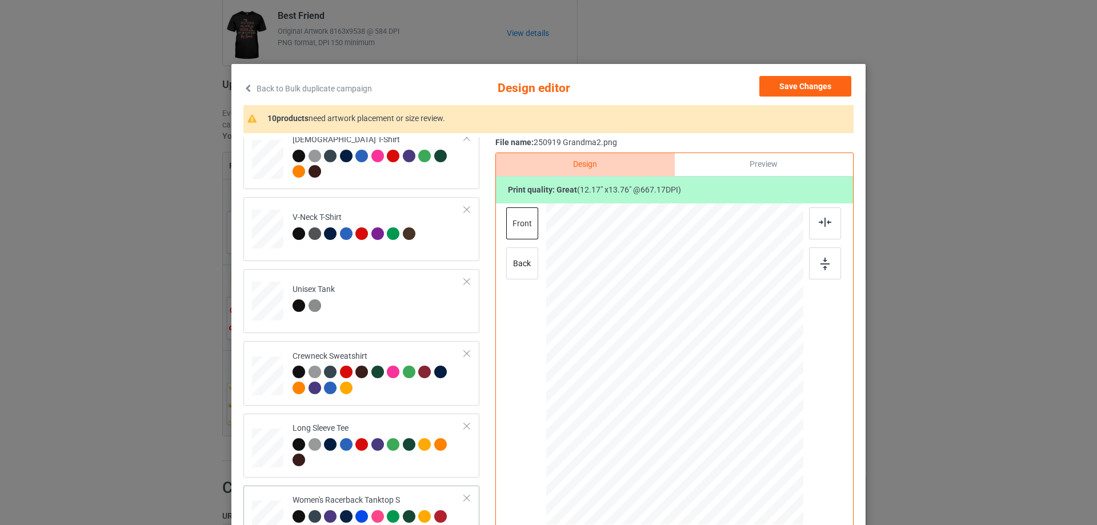
scroll to position [400, 0]
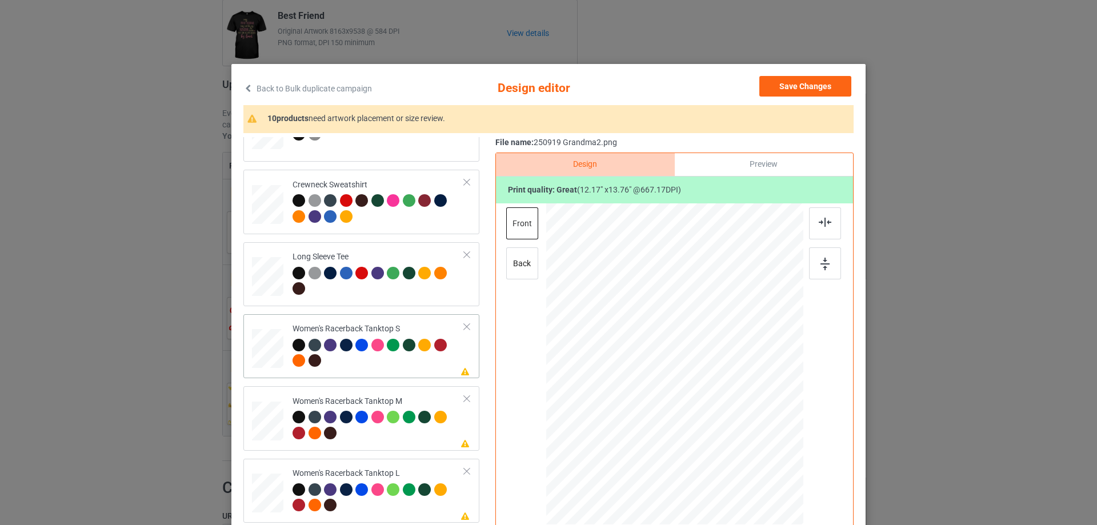
click at [275, 362] on div at bounding box center [268, 348] width 31 height 39
drag, startPoint x: 750, startPoint y: 453, endPoint x: 744, endPoint y: 445, distance: 10.2
click at [744, 445] on div at bounding box center [743, 442] width 10 height 10
click at [714, 423] on div at bounding box center [674, 391] width 137 height 155
click at [822, 223] on img at bounding box center [825, 222] width 13 height 9
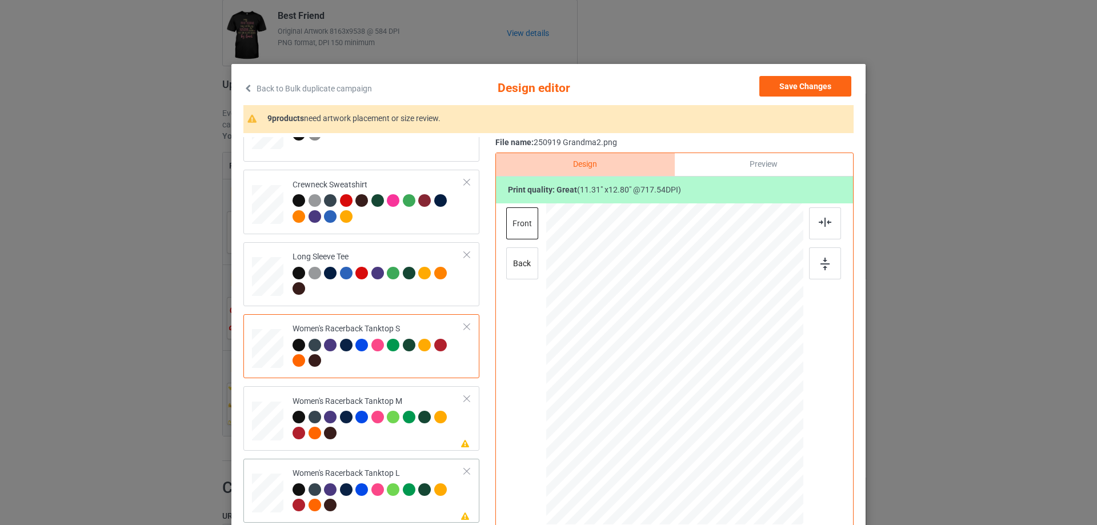
scroll to position [514, 0]
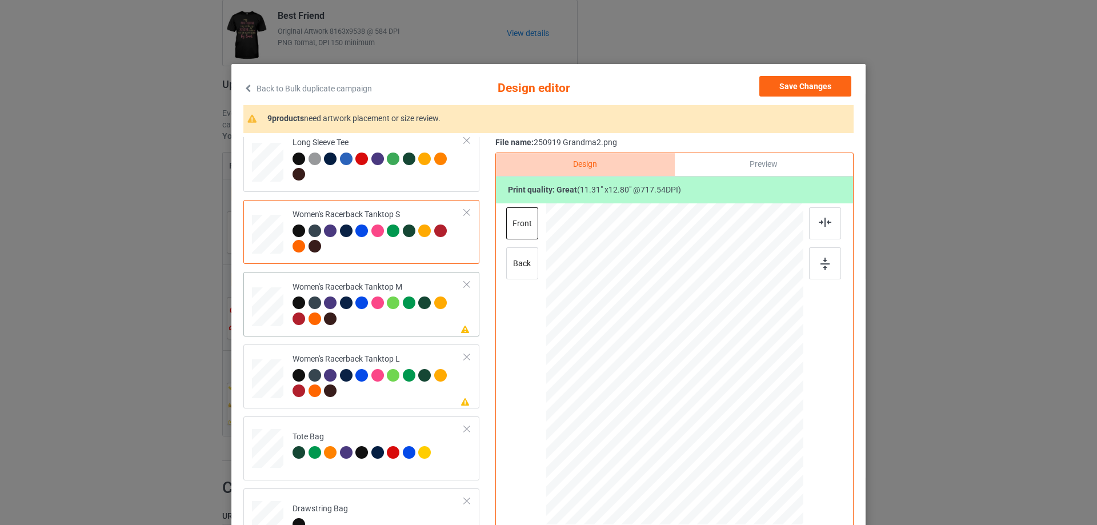
drag, startPoint x: 268, startPoint y: 315, endPoint x: 334, endPoint y: 323, distance: 66.2
click at [268, 314] on div at bounding box center [267, 306] width 31 height 39
drag, startPoint x: 745, startPoint y: 454, endPoint x: 734, endPoint y: 439, distance: 17.9
click at [735, 439] on div at bounding box center [740, 438] width 10 height 10
drag, startPoint x: 703, startPoint y: 409, endPoint x: 702, endPoint y: 431, distance: 22.9
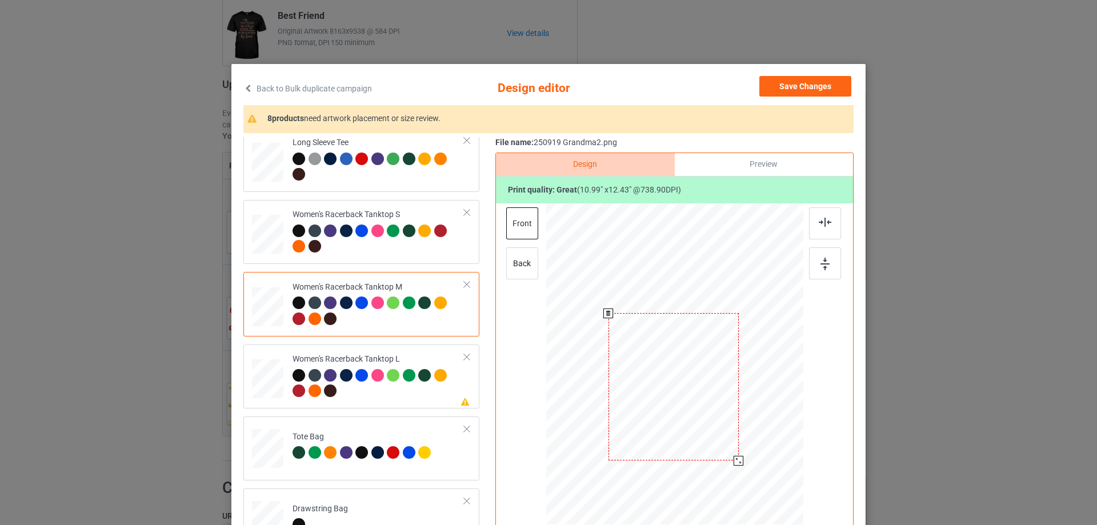
click at [702, 431] on div at bounding box center [674, 386] width 130 height 147
click at [827, 219] on img at bounding box center [825, 222] width 13 height 9
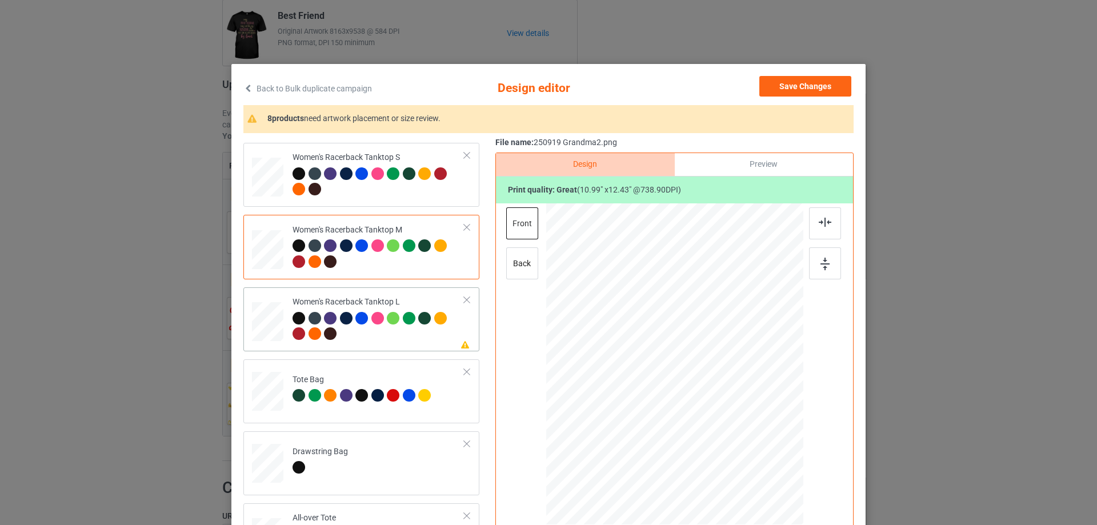
click at [267, 329] on div at bounding box center [267, 322] width 31 height 38
drag, startPoint x: 747, startPoint y: 453, endPoint x: 697, endPoint y: 391, distance: 79.3
click at [736, 439] on div at bounding box center [741, 440] width 10 height 10
drag, startPoint x: 694, startPoint y: 387, endPoint x: 694, endPoint y: 416, distance: 29.1
click at [694, 416] on div at bounding box center [675, 393] width 130 height 147
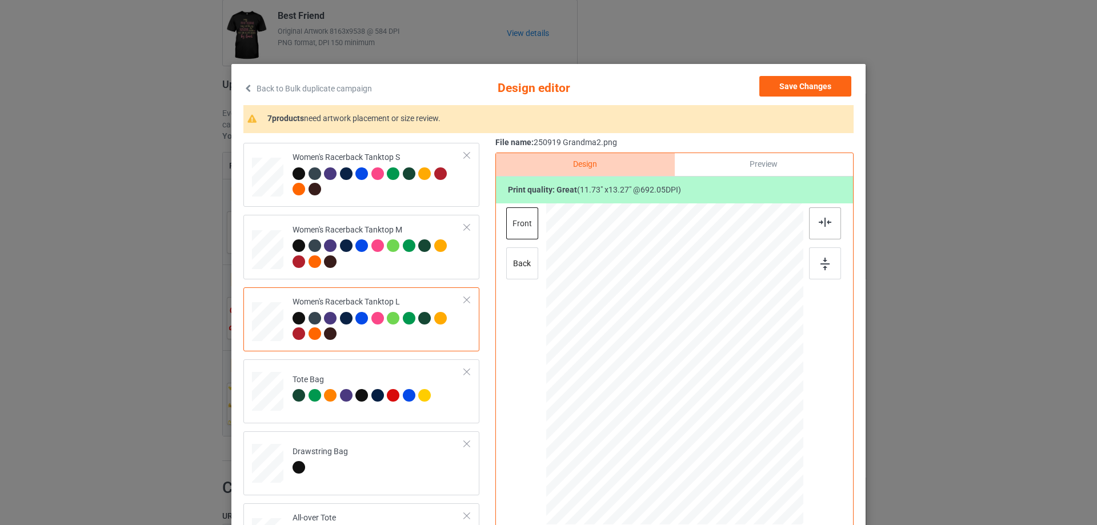
click at [819, 224] on img at bounding box center [825, 222] width 13 height 9
click at [678, 361] on div at bounding box center [675, 389] width 130 height 147
click at [819, 223] on img at bounding box center [825, 222] width 13 height 9
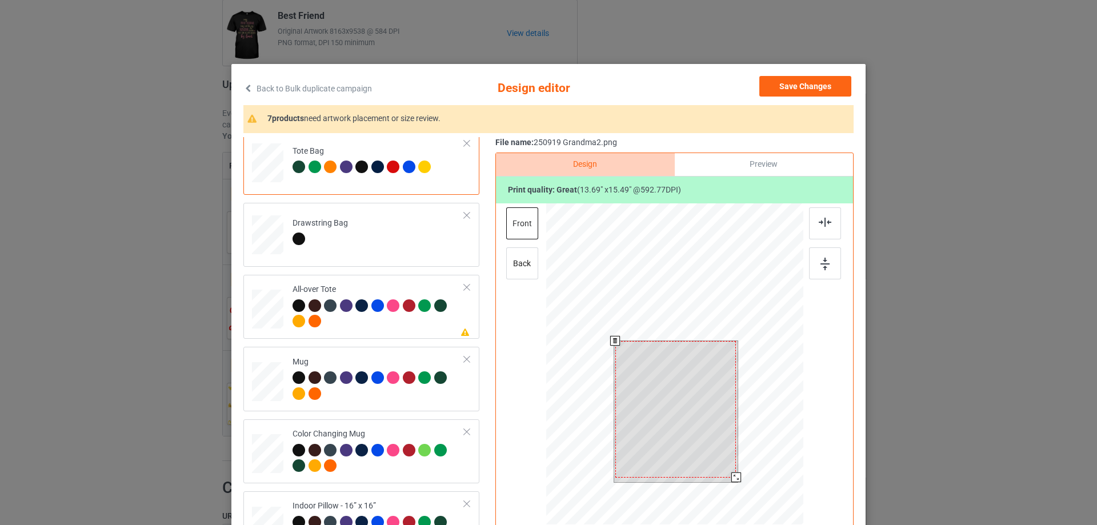
scroll to position [57, 0]
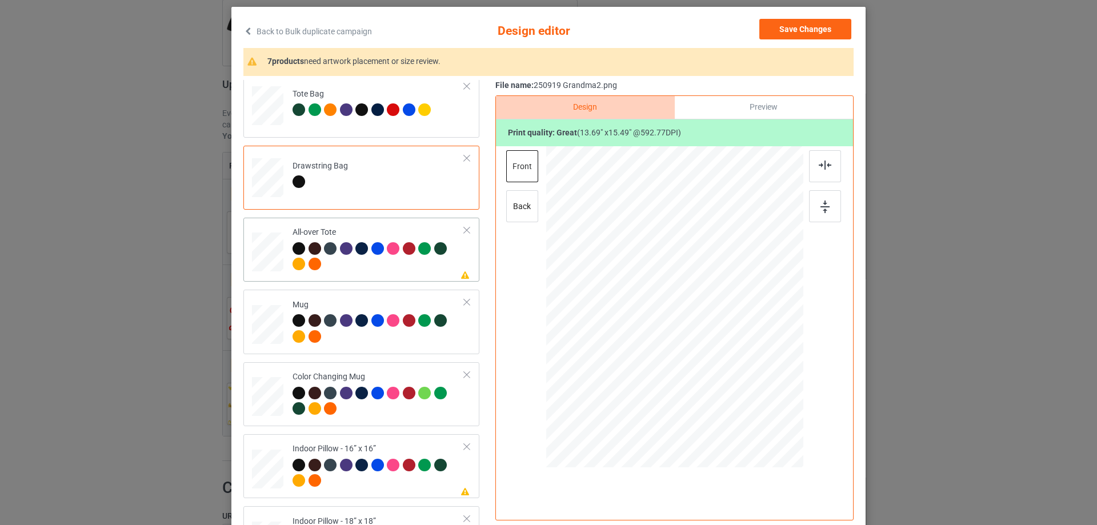
click at [255, 254] on div at bounding box center [267, 252] width 31 height 31
drag, startPoint x: 751, startPoint y: 394, endPoint x: 757, endPoint y: 401, distance: 8.9
click at [757, 401] on div at bounding box center [758, 401] width 10 height 10
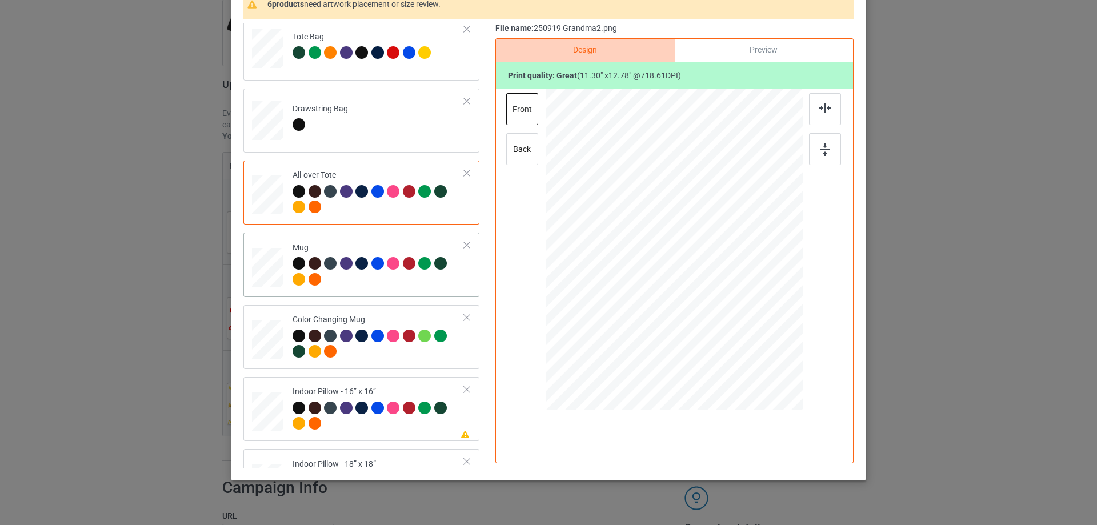
click at [266, 266] on div at bounding box center [267, 267] width 31 height 13
click at [785, 300] on div at bounding box center [789, 300] width 10 height 10
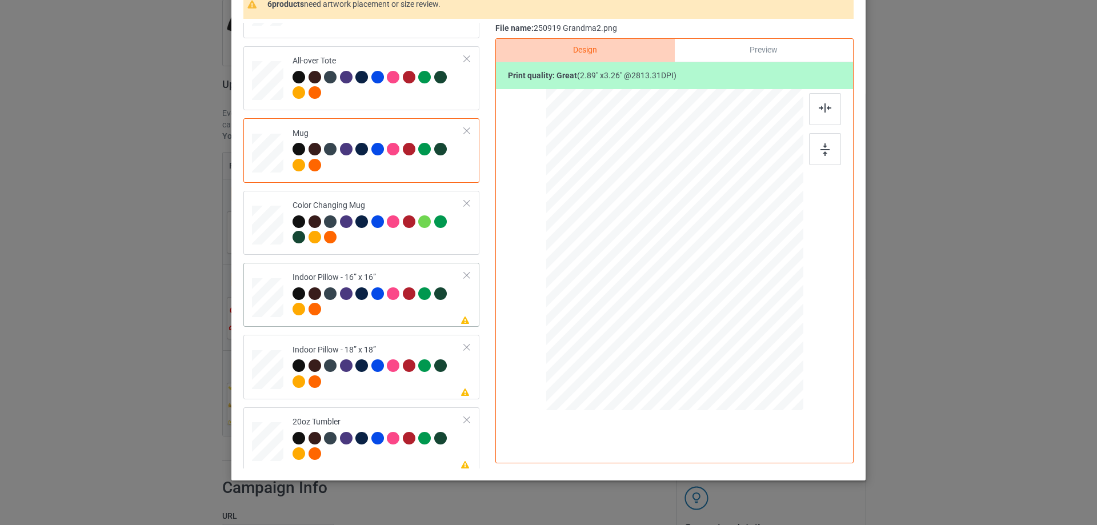
click at [271, 302] on div at bounding box center [267, 297] width 31 height 31
click at [749, 337] on div at bounding box center [750, 336] width 10 height 10
click at [264, 377] on div at bounding box center [267, 369] width 31 height 31
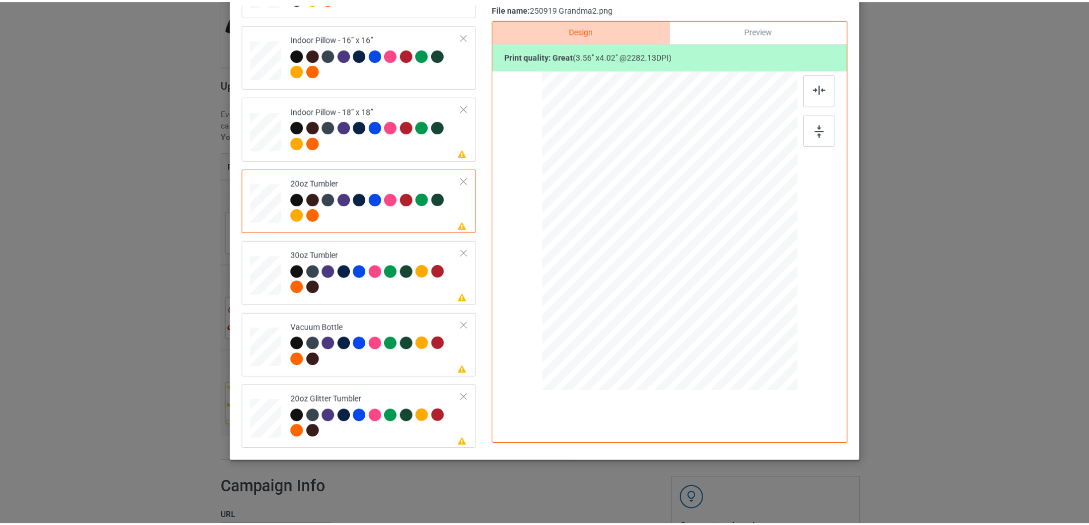
scroll to position [0, 0]
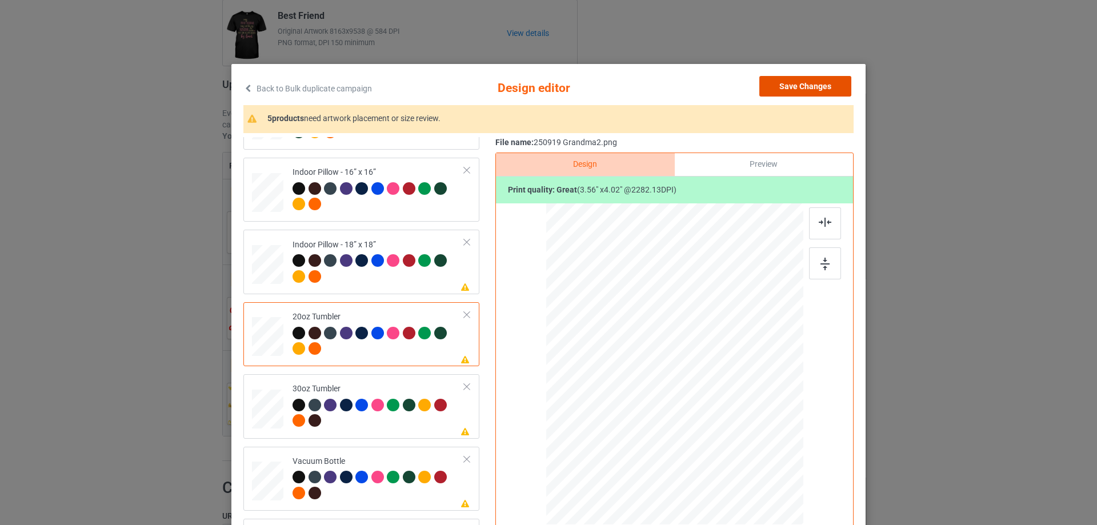
click at [825, 79] on button "Save Changes" at bounding box center [805, 86] width 92 height 21
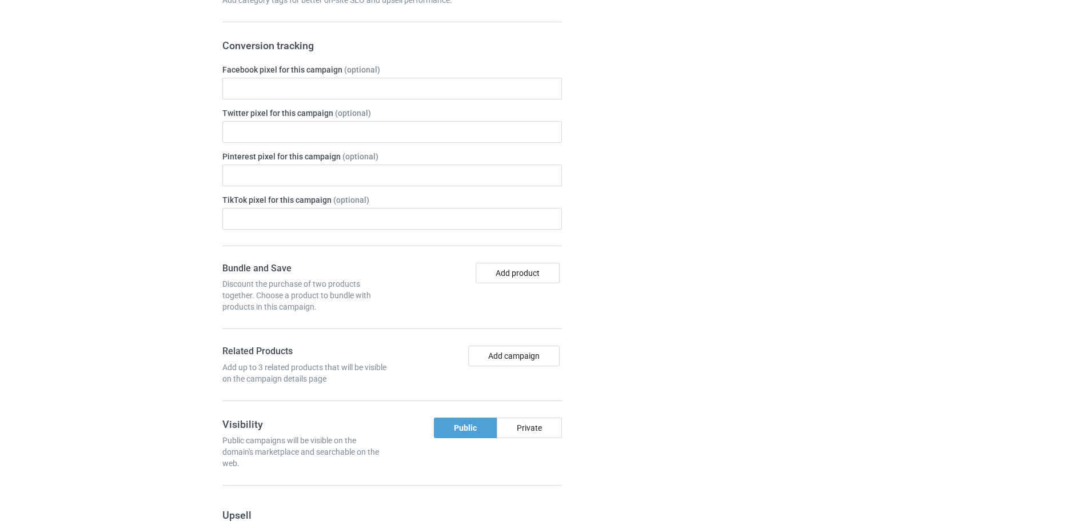
scroll to position [1123, 0]
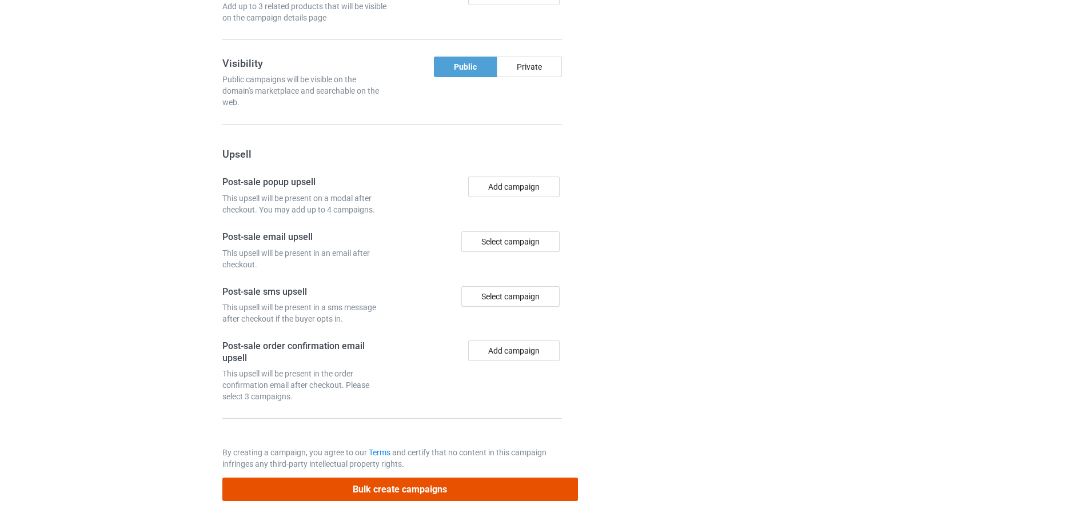
click at [486, 497] on button "Bulk create campaigns" at bounding box center [399, 489] width 355 height 23
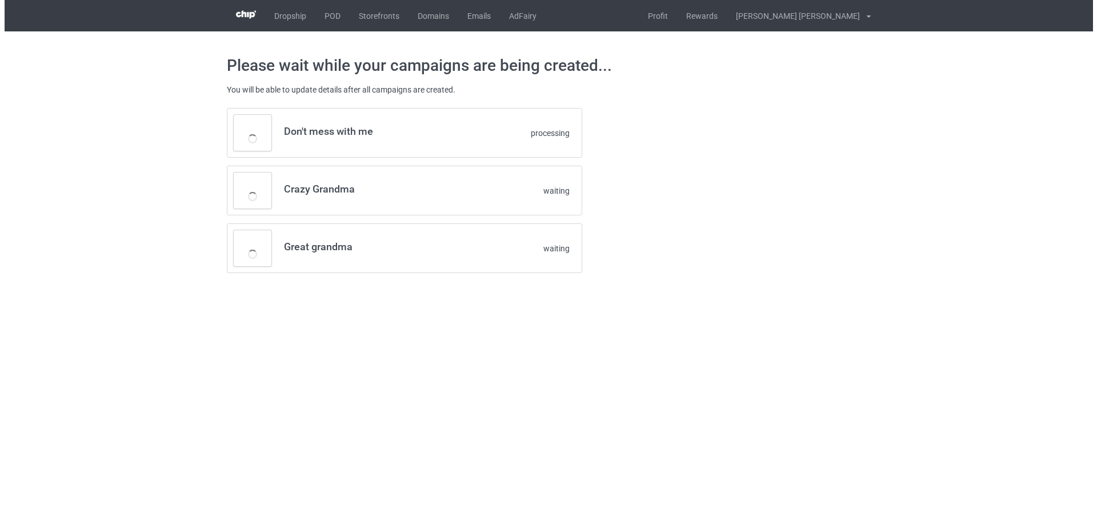
scroll to position [0, 0]
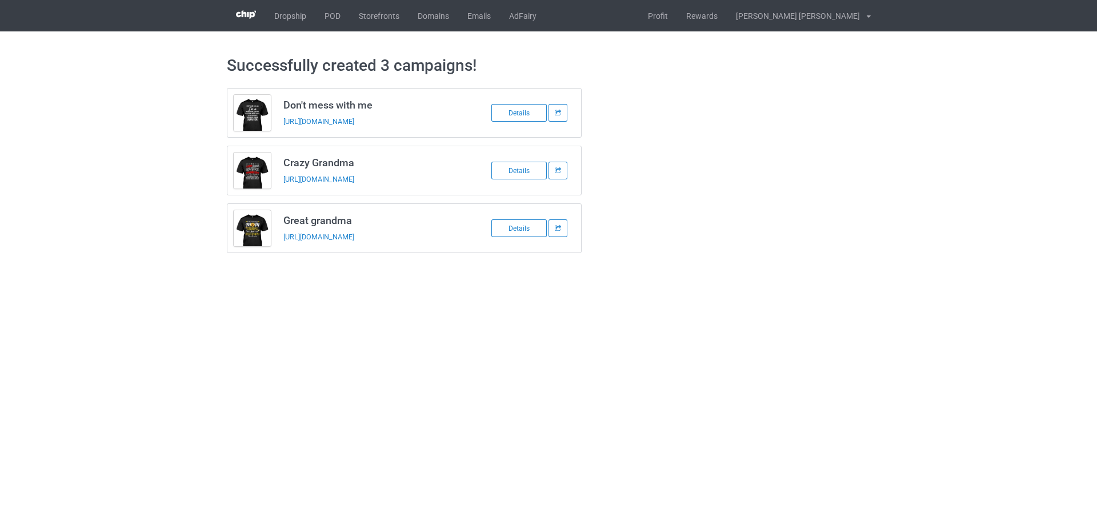
drag, startPoint x: 279, startPoint y: 105, endPoint x: 441, endPoint y: 238, distance: 209.5
click at [441, 238] on div "Don't mess with me [URL][DOMAIN_NAME] Details Crazy Grandma [URL][DOMAIN_NAME] …" at bounding box center [404, 170] width 355 height 165
copy div "Don't mess with me [URL][DOMAIN_NAME] Details Crazy Grandma [URL][DOMAIN_NAME] …"
click at [328, 17] on link "POD" at bounding box center [332, 15] width 34 height 31
